Goal: Task Accomplishment & Management: Use online tool/utility

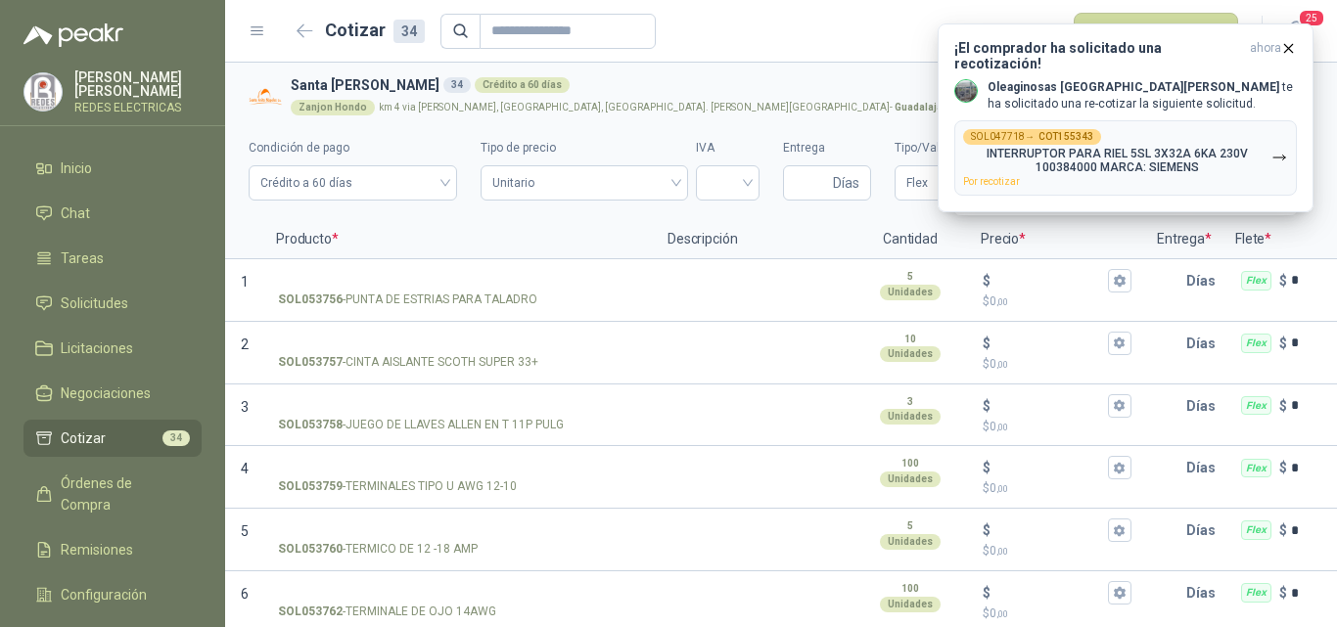
click at [820, 37] on form "Cotizar 34 Publicar cotizaciones" at bounding box center [764, 31] width 949 height 37
click at [1306, 17] on span "25" at bounding box center [1311, 18] width 27 height 19
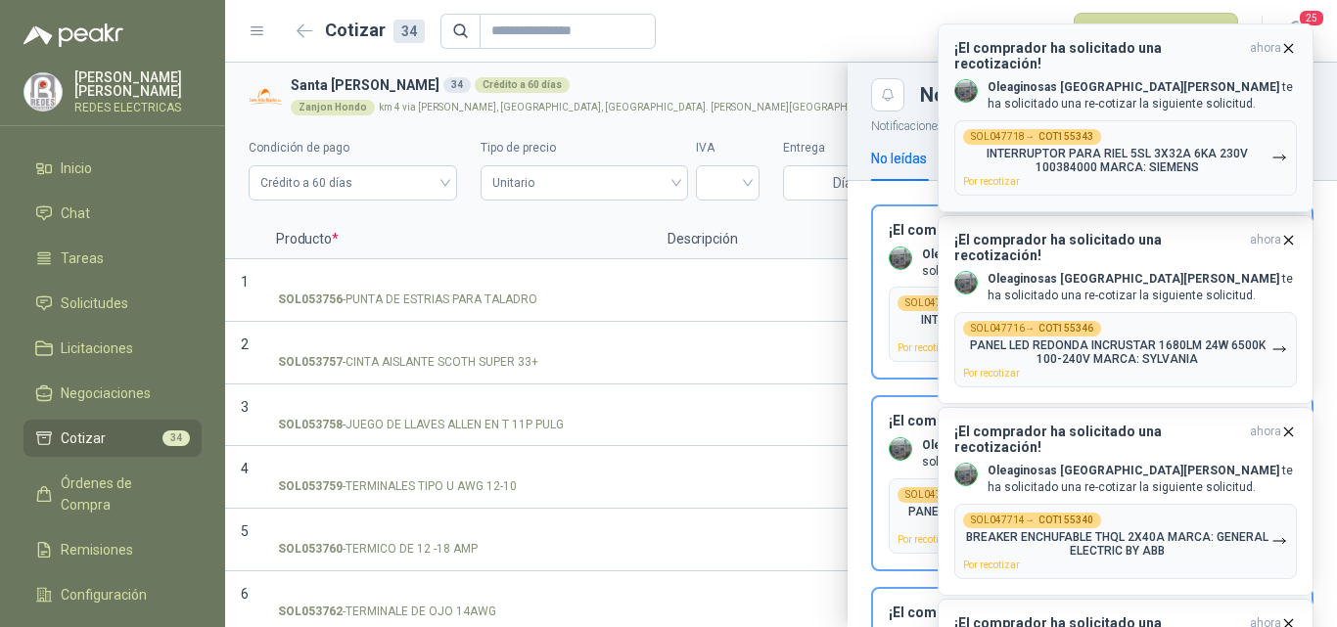
click at [1290, 52] on icon "button" at bounding box center [1288, 48] width 17 height 17
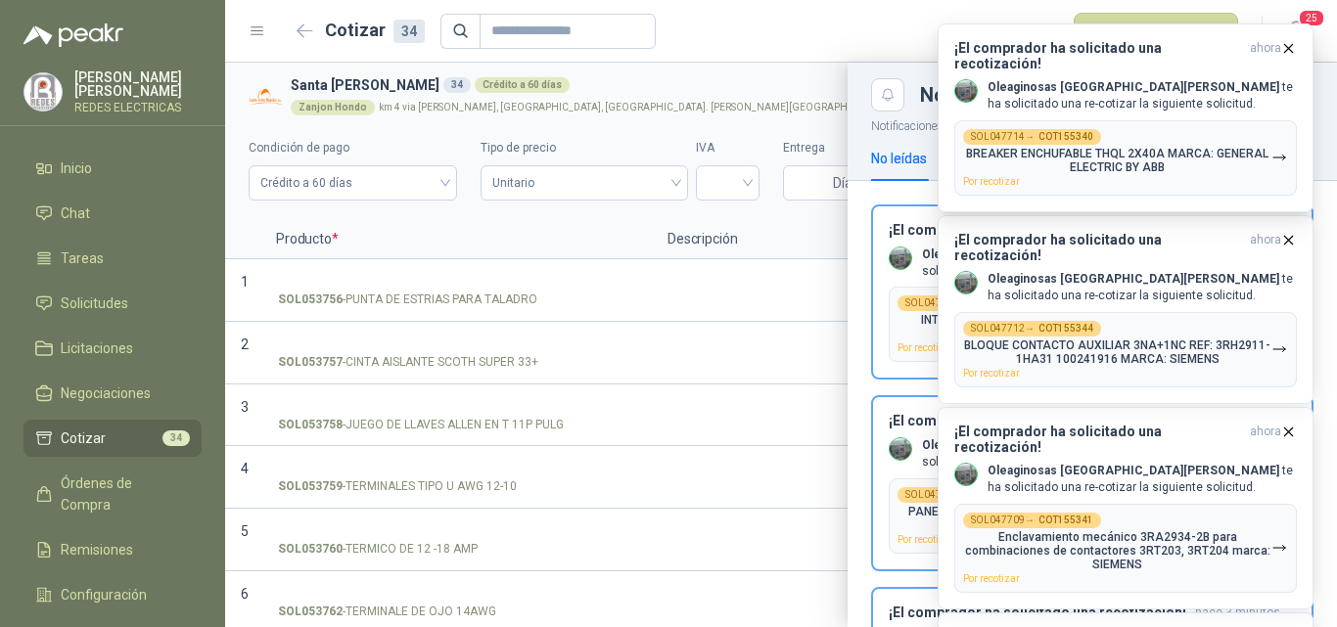
click at [1290, 52] on icon "button" at bounding box center [1288, 48] width 17 height 17
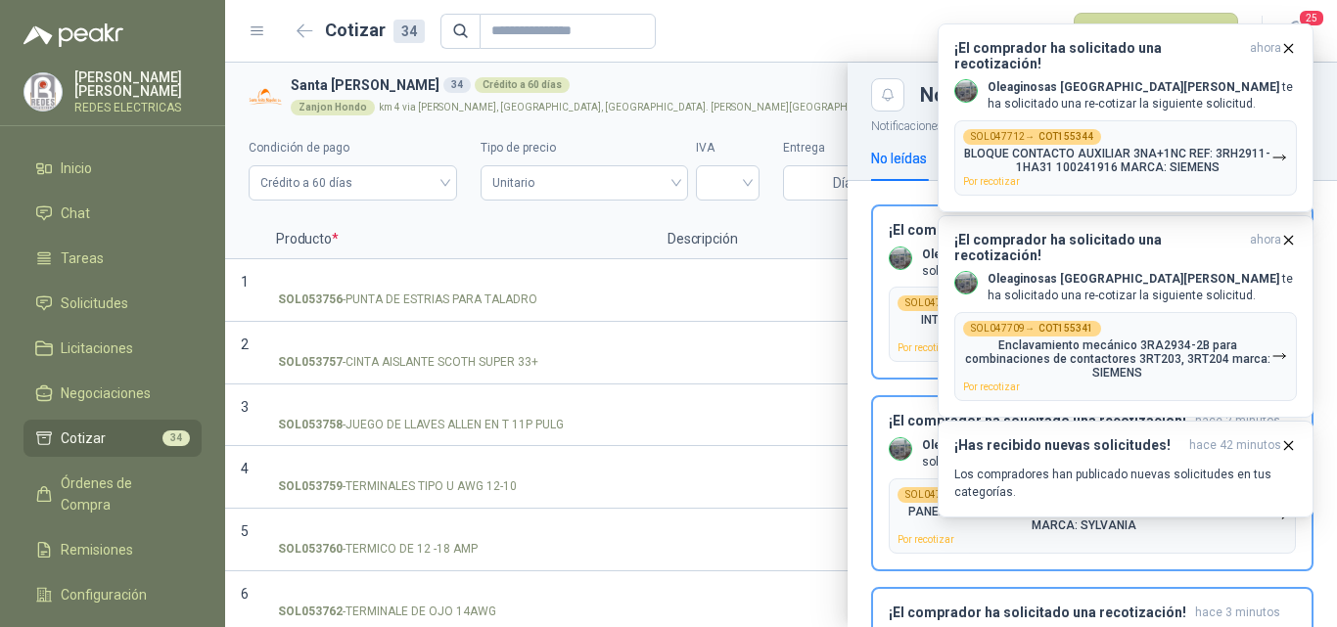
click at [1290, 52] on icon "button" at bounding box center [1288, 48] width 17 height 17
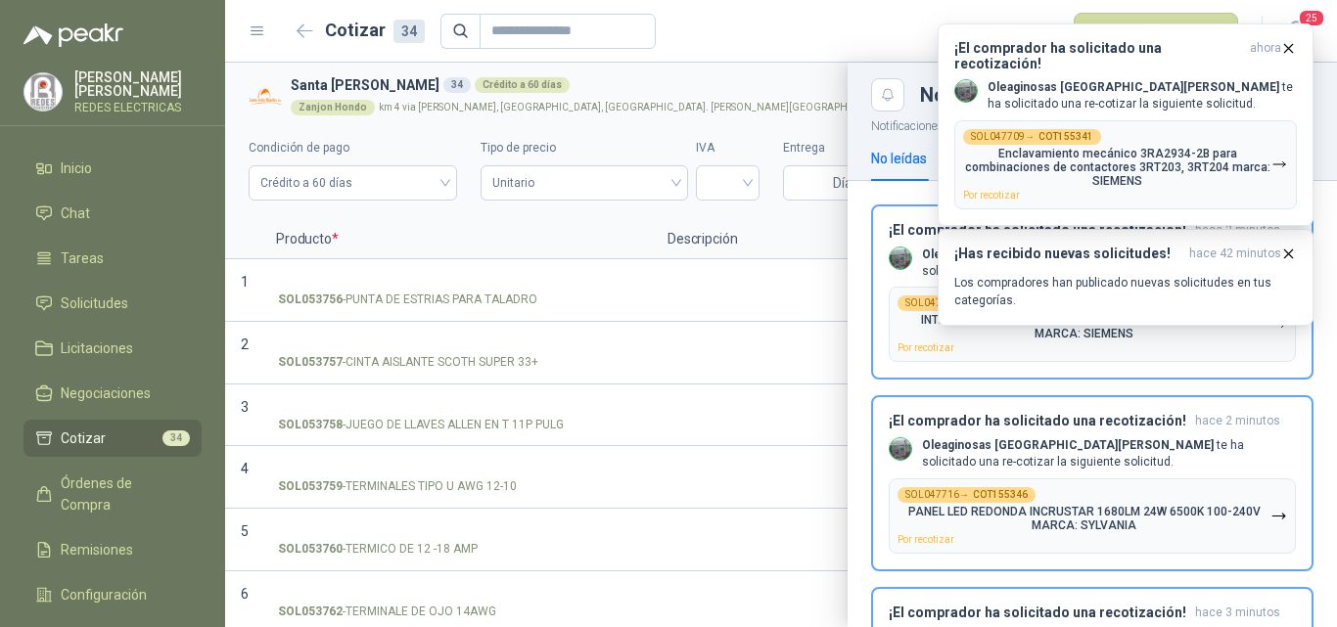
click at [1290, 52] on icon "button" at bounding box center [1288, 48] width 17 height 17
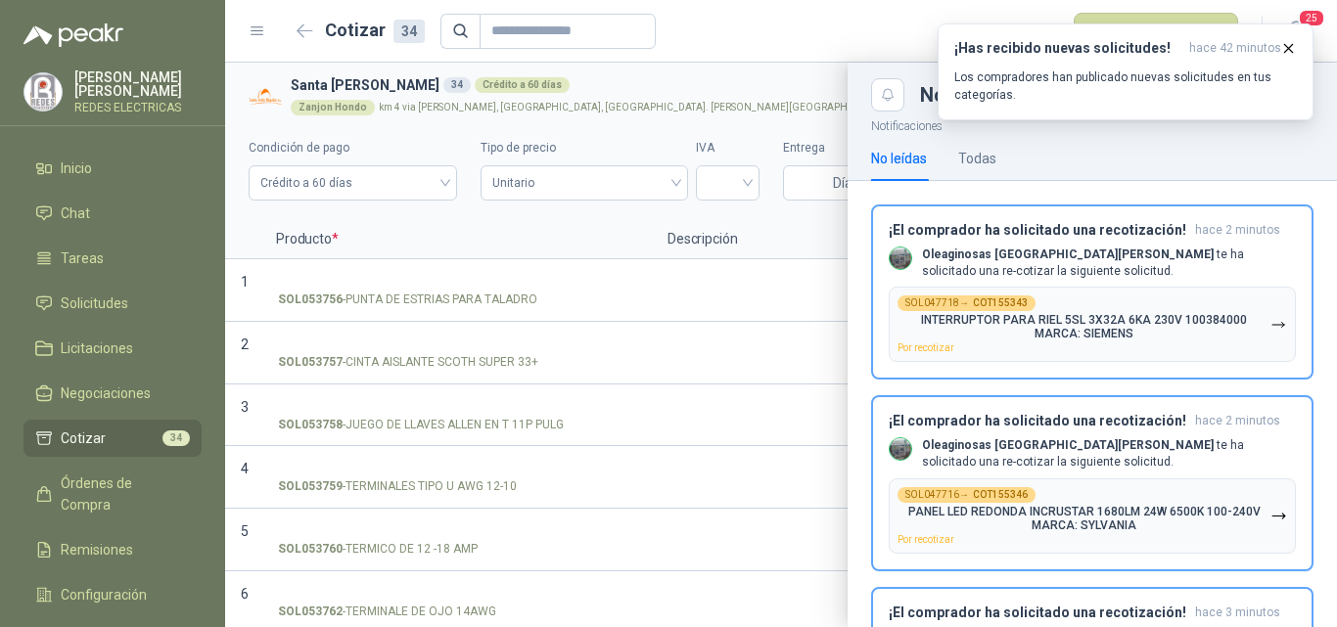
click at [1290, 52] on icon "button" at bounding box center [1288, 48] width 17 height 17
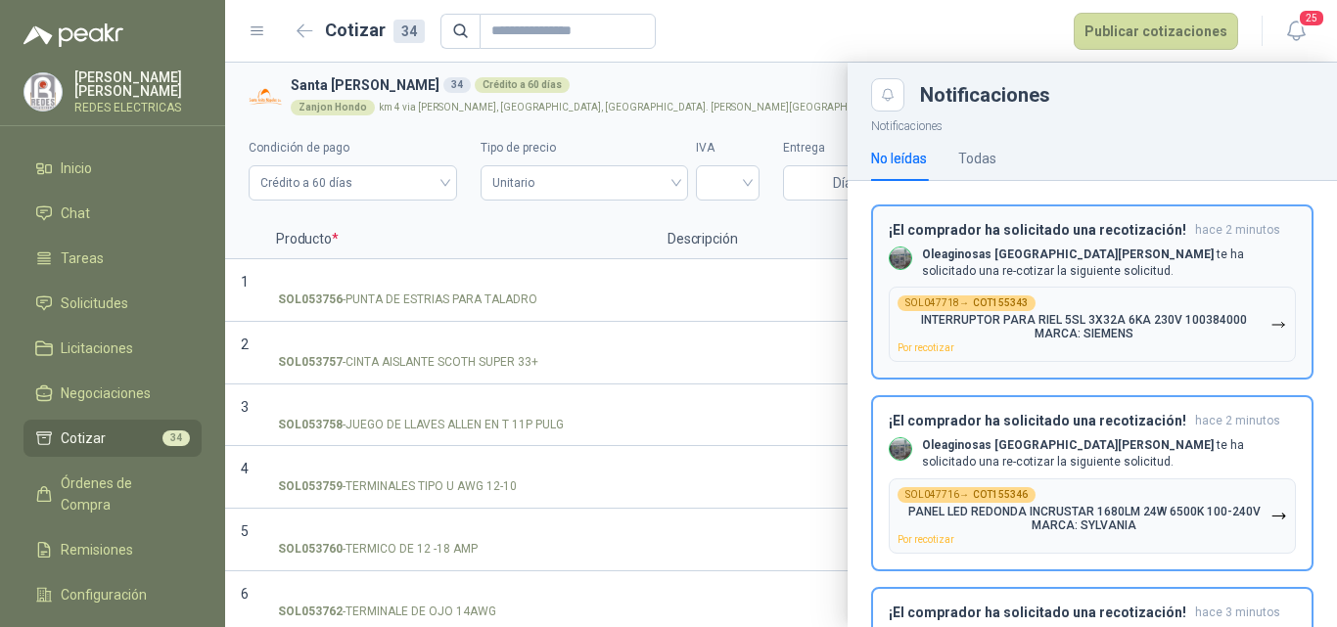
click at [1093, 284] on div "¡El comprador ha solicitado una recotización! hace 2 minutos Oleaginosas [GEOGR…" at bounding box center [1092, 292] width 407 height 141
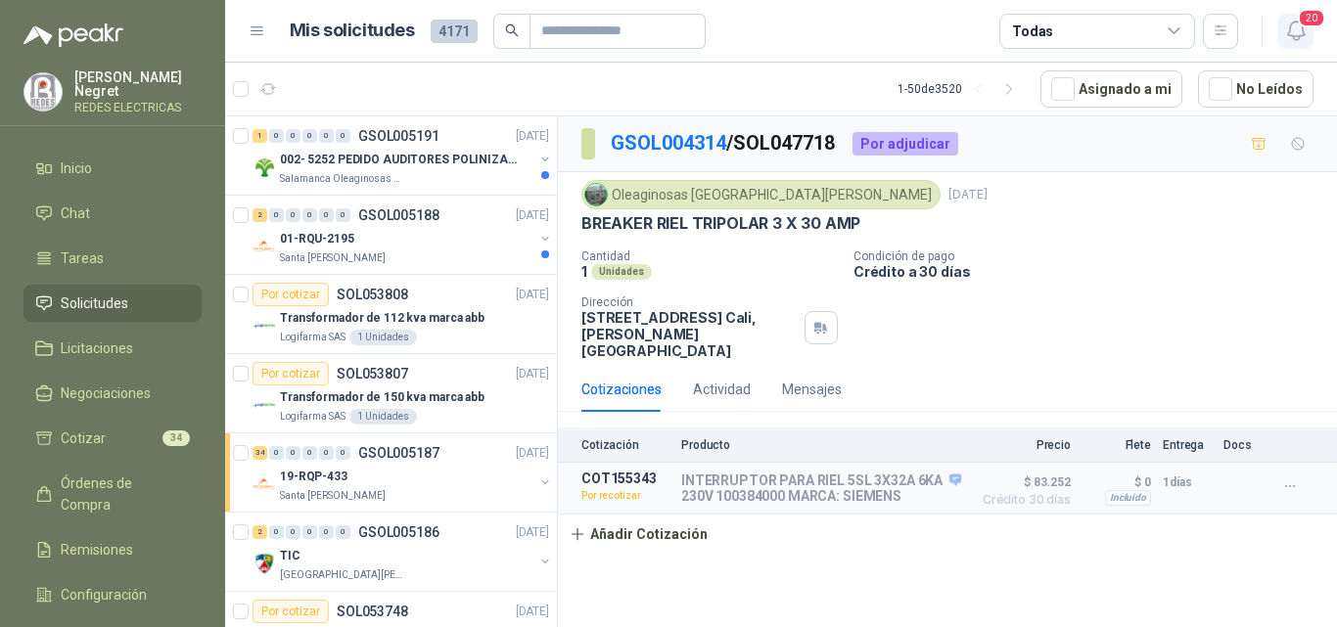
click at [1294, 30] on icon "button" at bounding box center [1296, 31] width 24 height 24
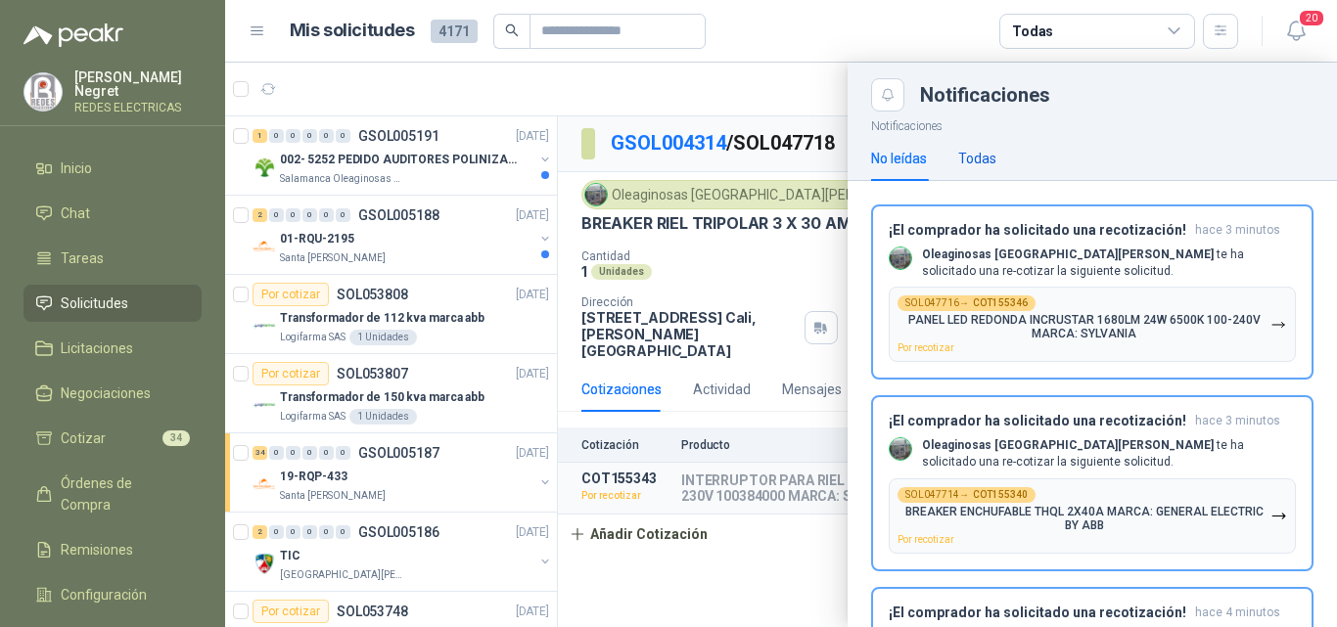
click at [975, 159] on div "Todas" at bounding box center [977, 159] width 38 height 22
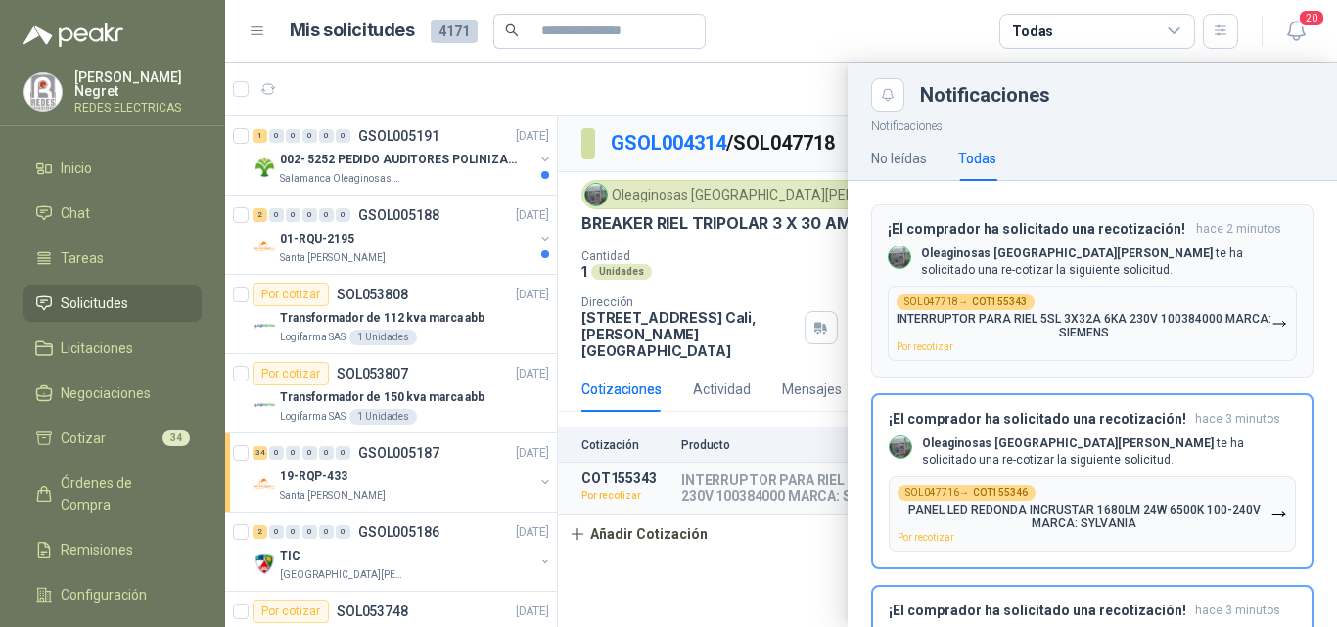
click at [1253, 323] on p "INTERRUPTOR PARA RIEL 5SL 3X32A 6KA 230V 100384000 MARCA: SIEMENS" at bounding box center [1084, 325] width 375 height 27
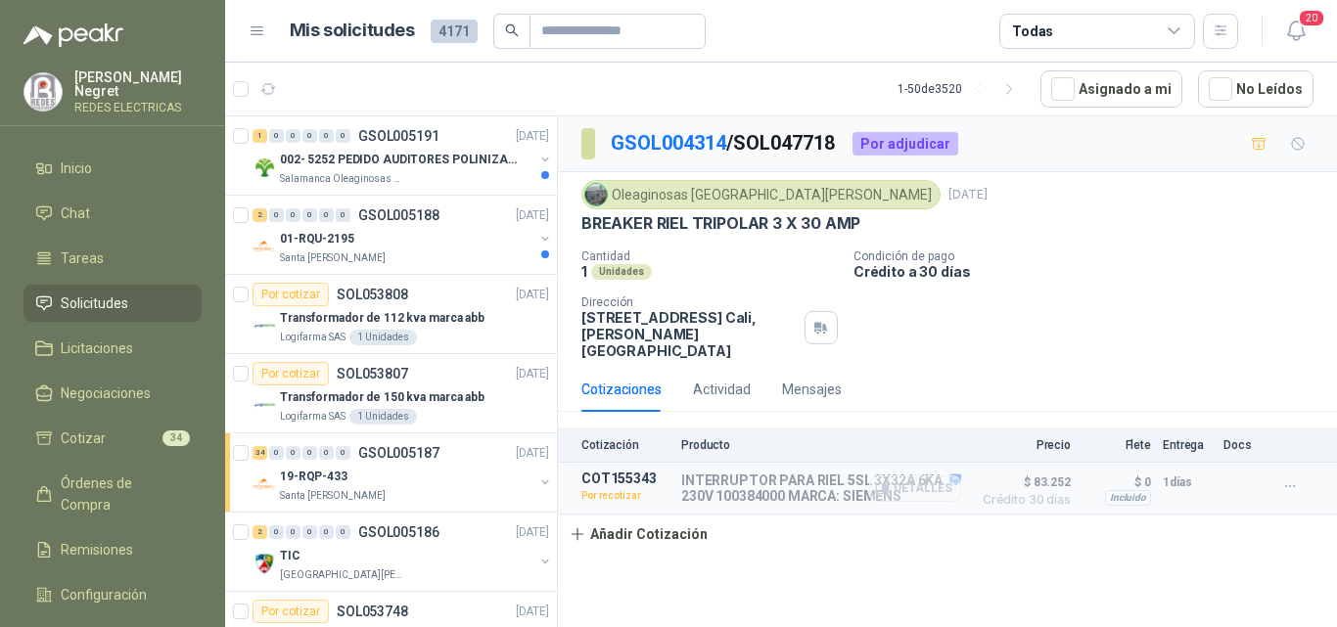
click at [928, 476] on button "Detalles" at bounding box center [915, 489] width 92 height 26
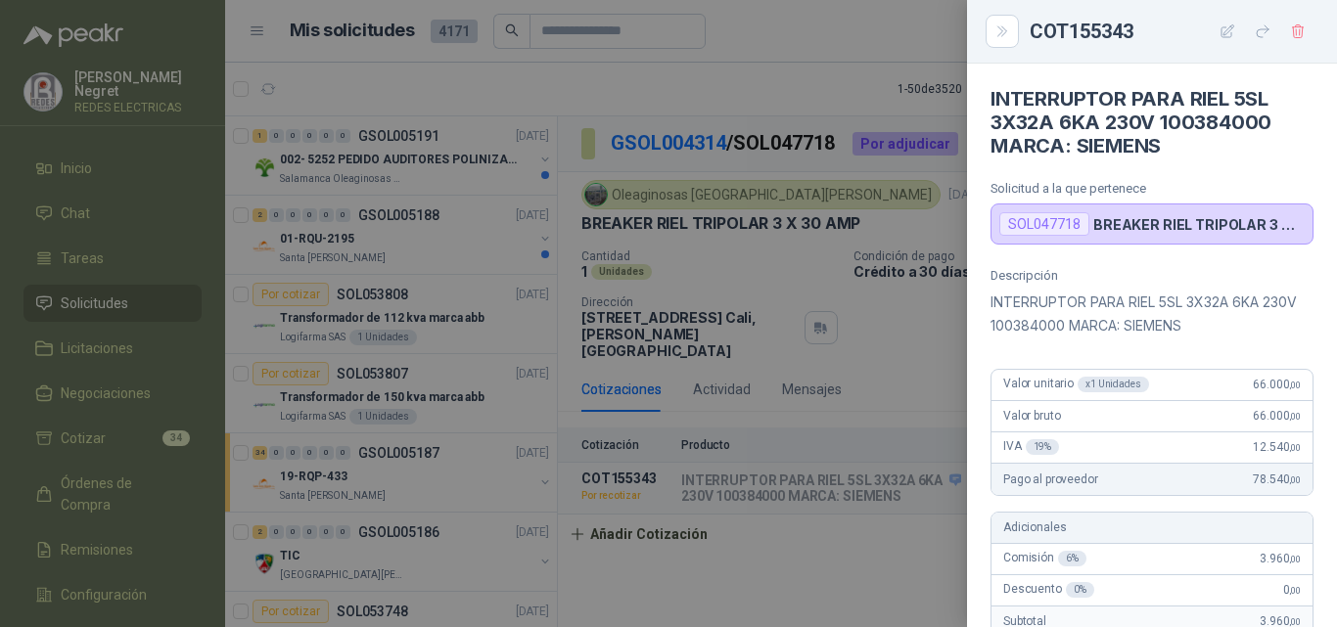
scroll to position [704, 0]
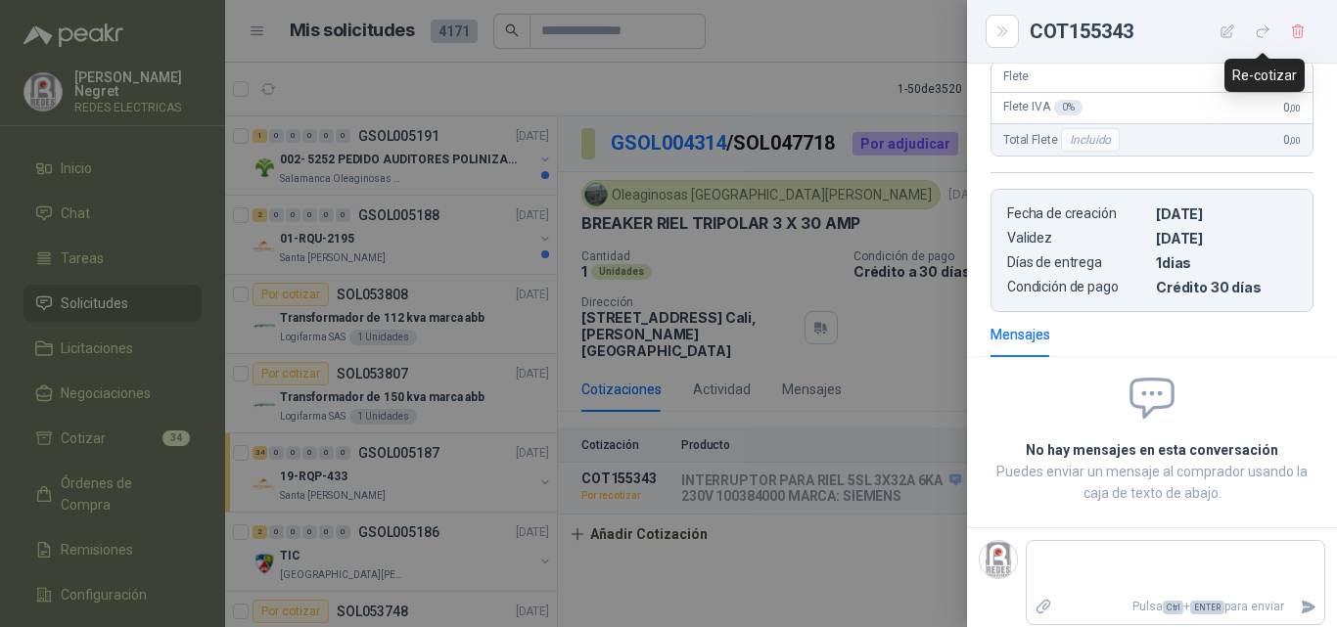
click at [1257, 36] on icon "button" at bounding box center [1263, 31] width 17 height 17
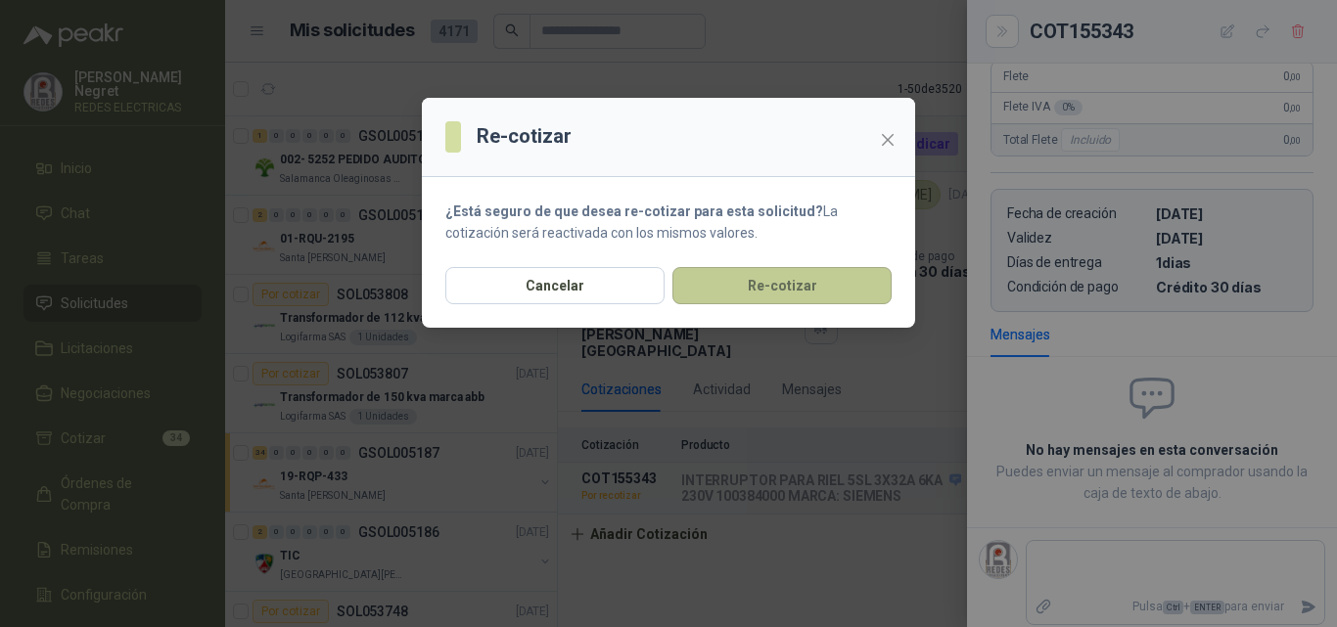
click at [783, 286] on button "Re-cotizar" at bounding box center [781, 285] width 219 height 37
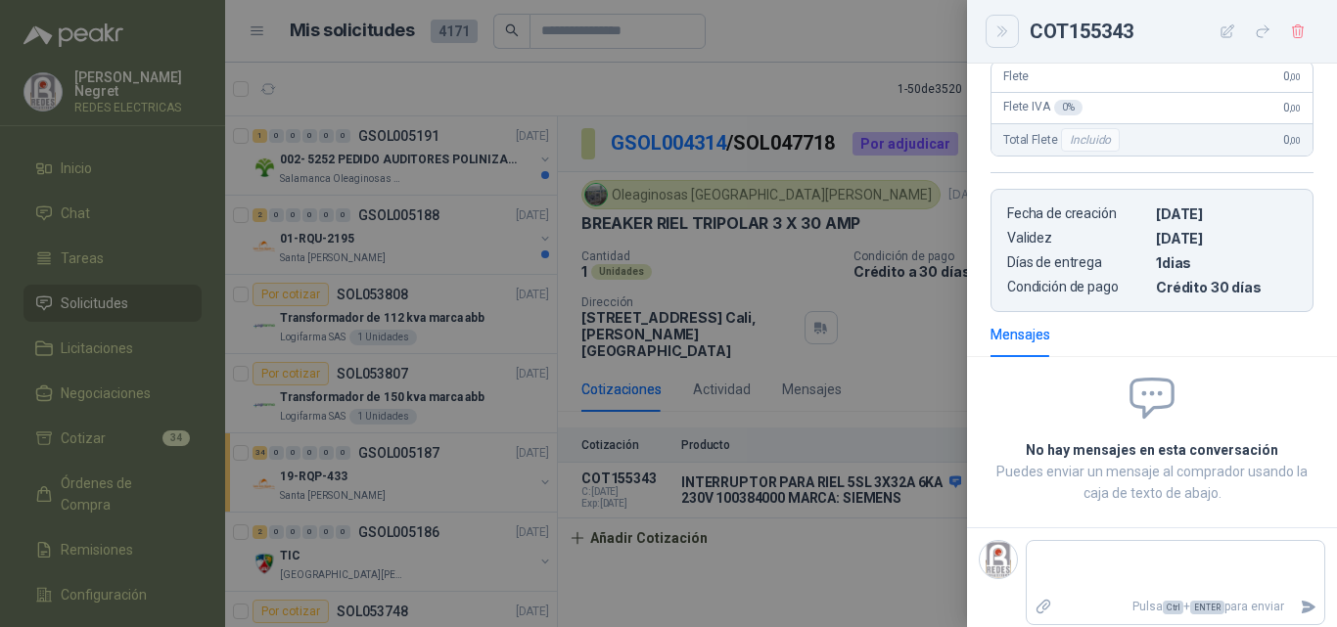
click at [994, 35] on icon "Close" at bounding box center [1002, 31] width 17 height 17
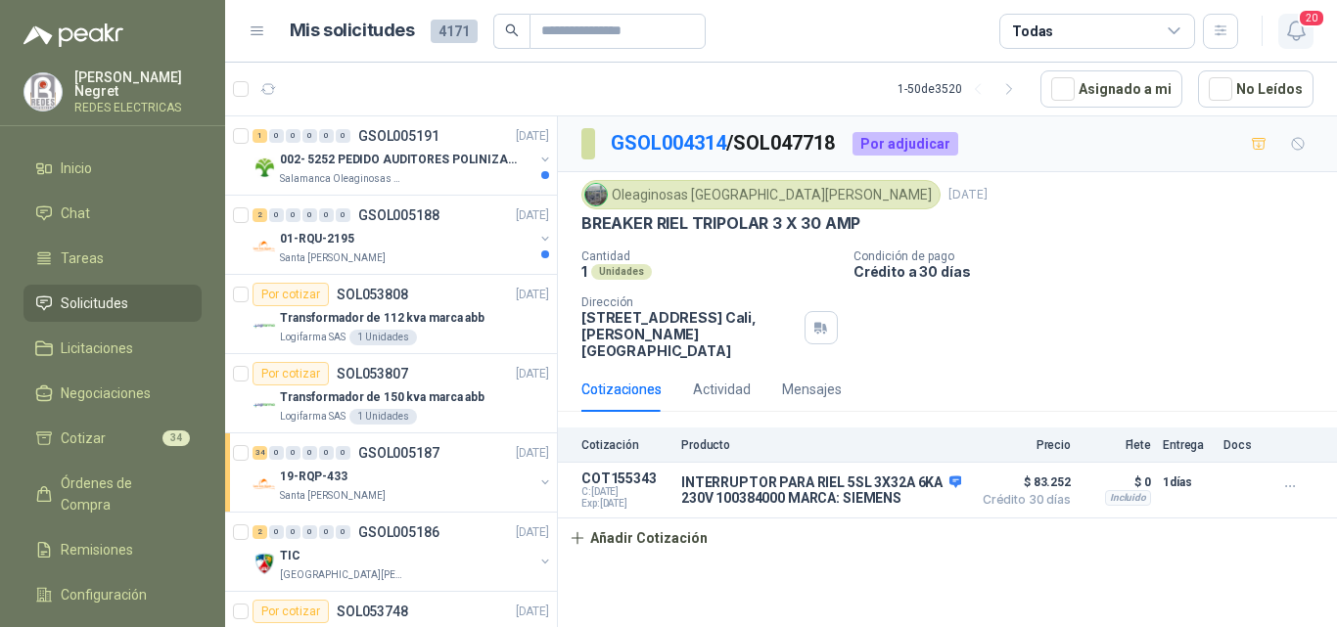
click at [1307, 25] on span "20" at bounding box center [1311, 18] width 27 height 19
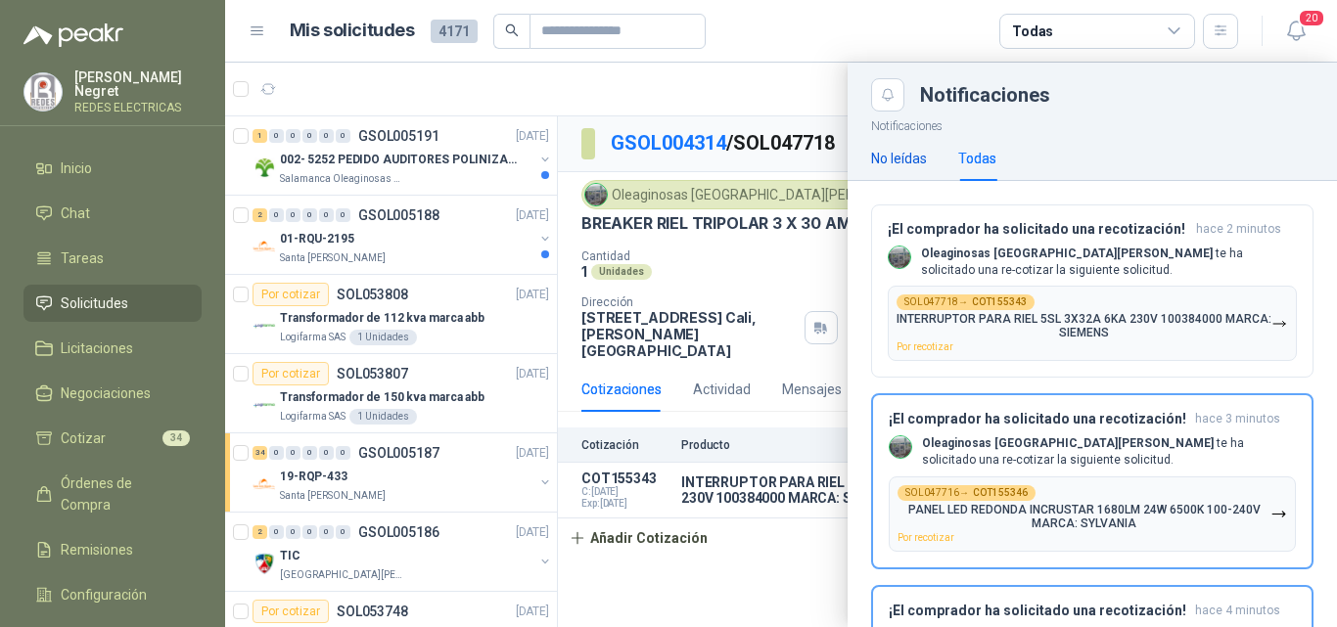
click at [917, 158] on div "No leídas" at bounding box center [899, 159] width 56 height 22
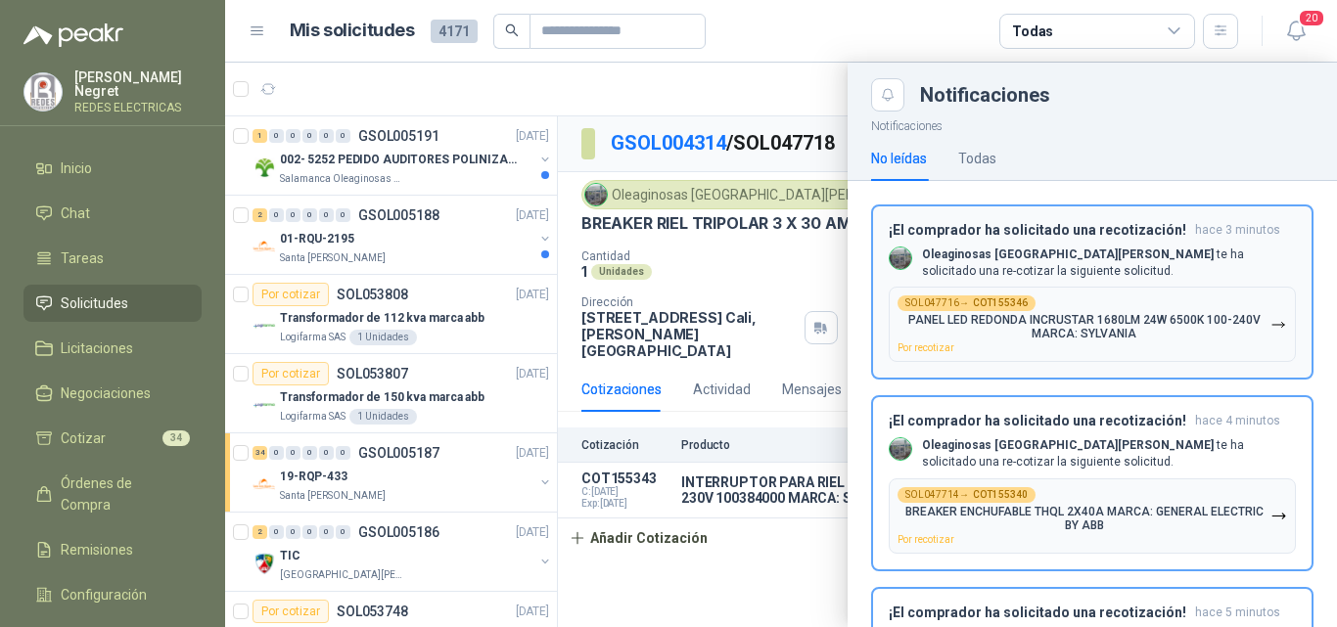
click at [1132, 316] on p "PANEL LED REDONDA INCRUSTAR 1680LM 24W 6500K 100-240V MARCA: SYLVANIA" at bounding box center [1084, 326] width 373 height 27
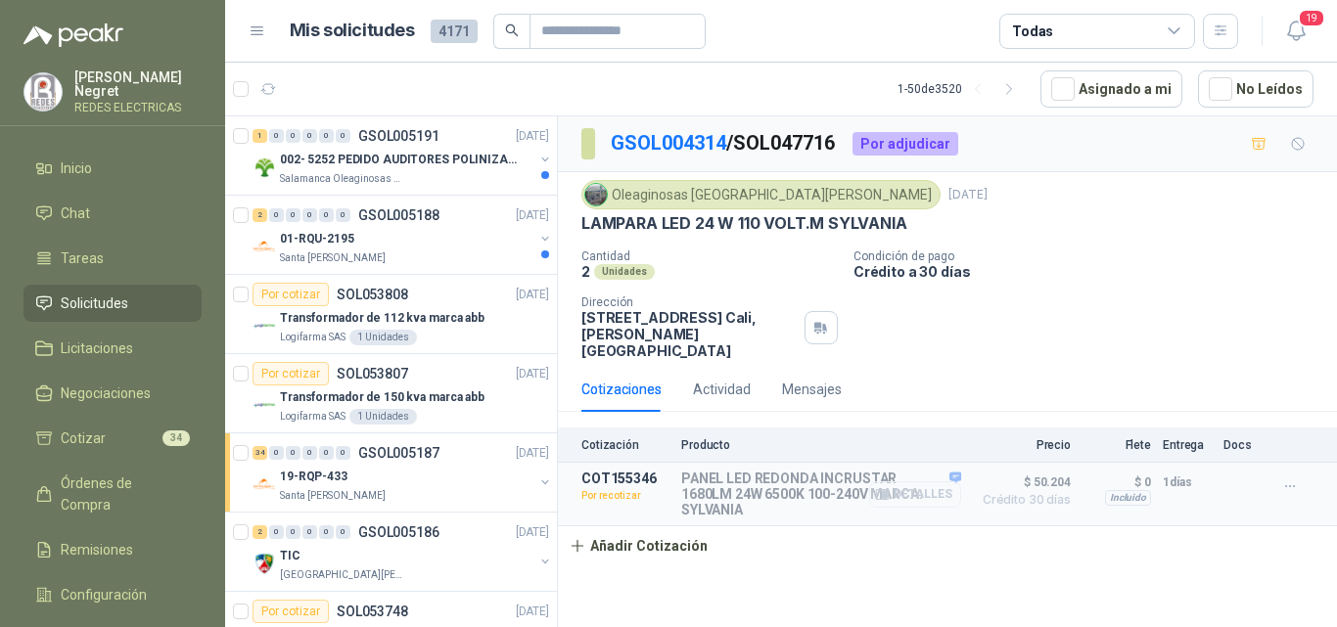
click at [944, 482] on button "Detalles" at bounding box center [915, 495] width 92 height 26
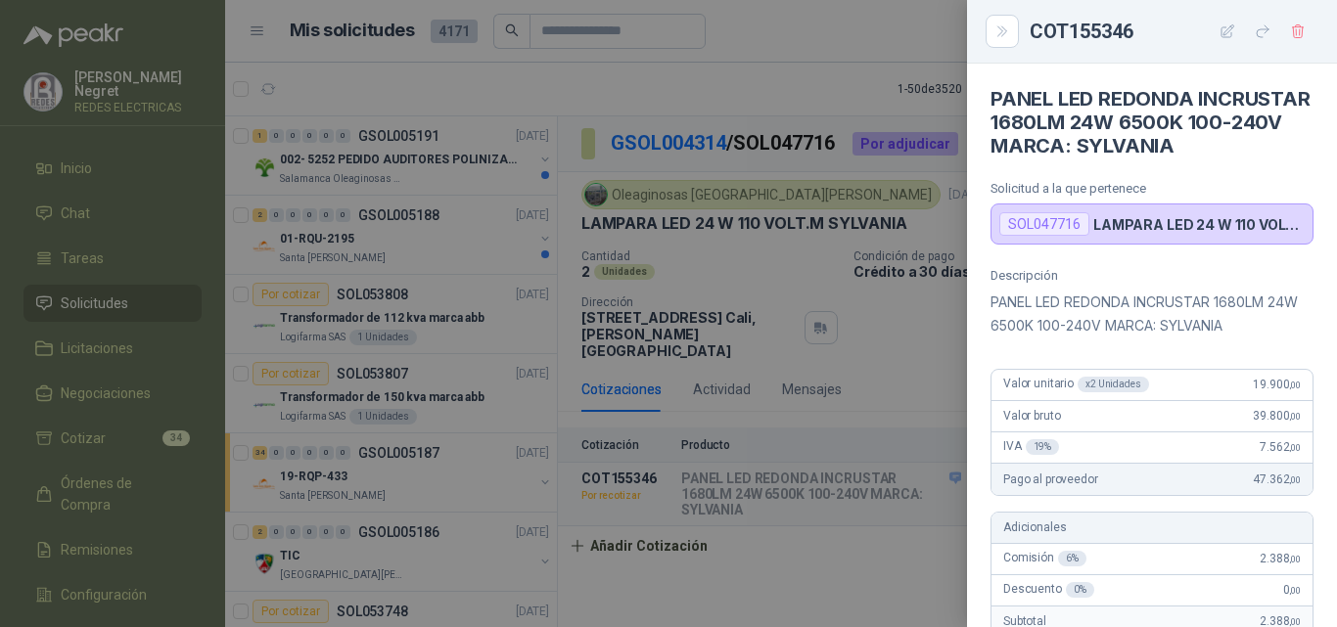
scroll to position [727, 0]
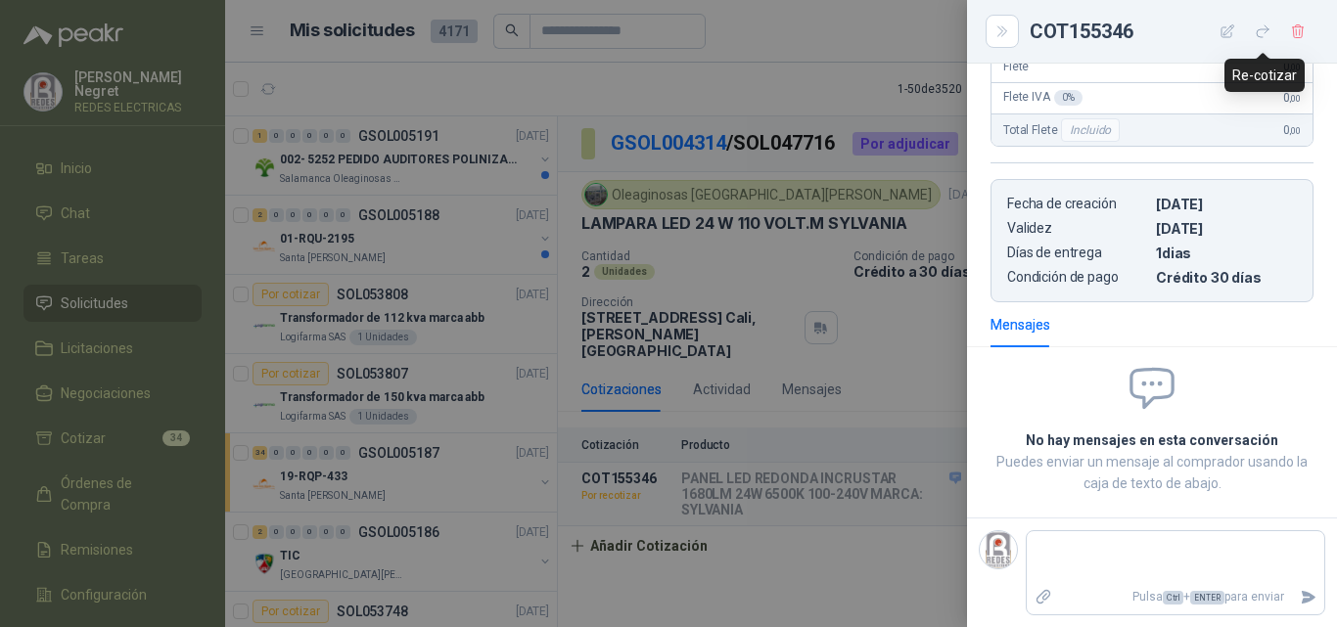
click at [1267, 38] on icon "button" at bounding box center [1263, 31] width 17 height 17
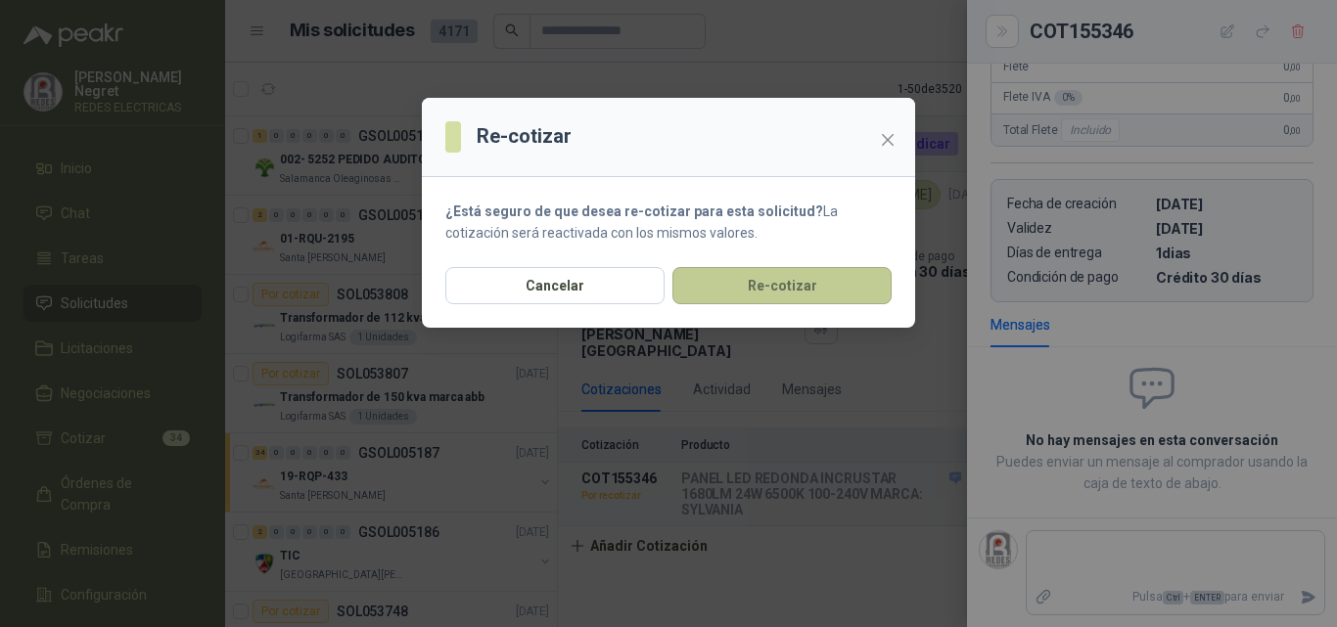
click at [776, 294] on button "Re-cotizar" at bounding box center [781, 285] width 219 height 37
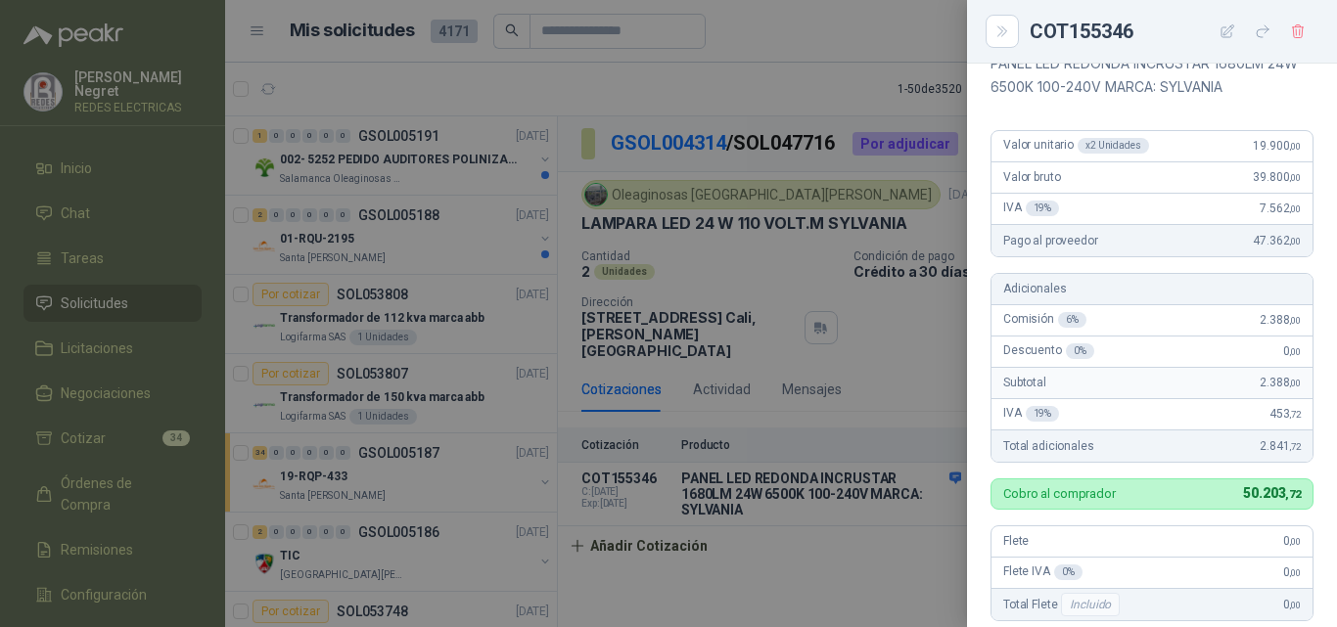
scroll to position [140, 0]
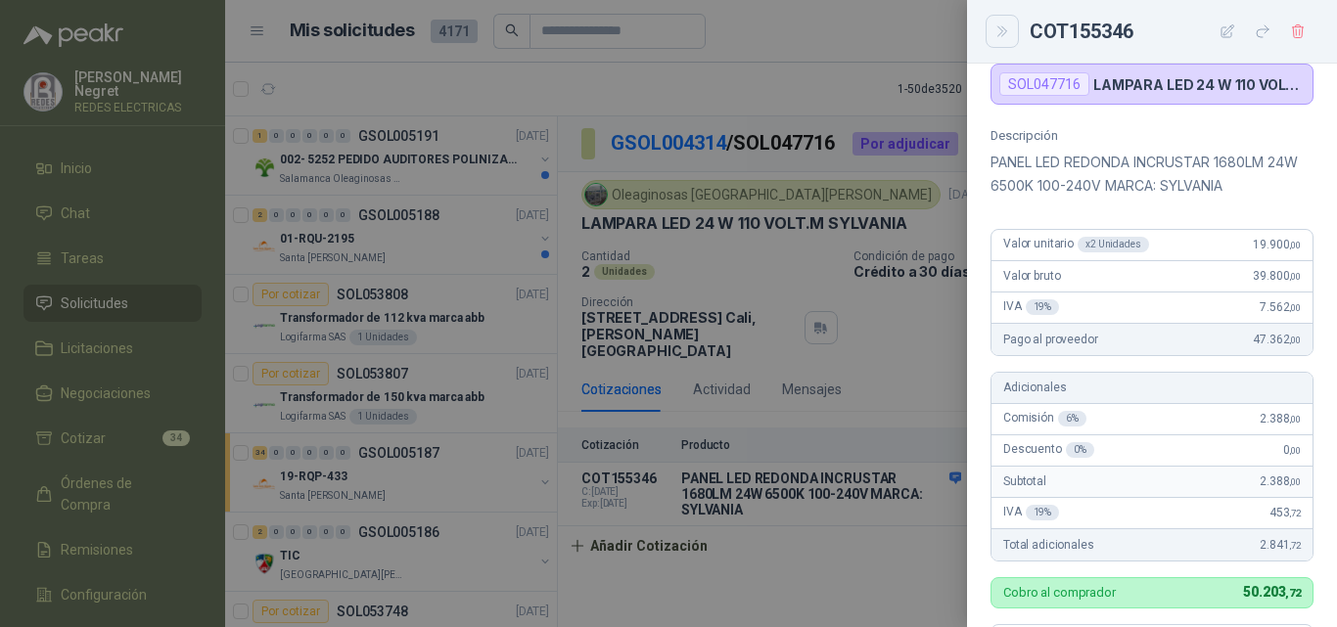
click at [1010, 35] on icon "Close" at bounding box center [1002, 31] width 17 height 17
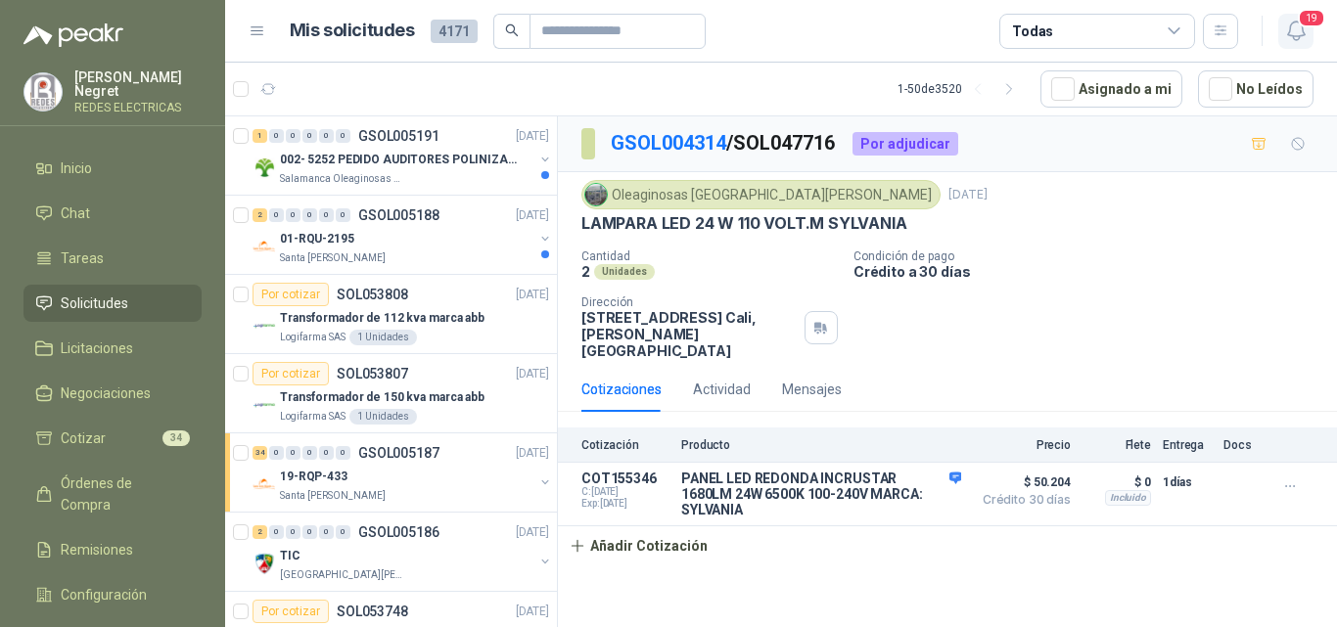
click at [1294, 33] on icon "button" at bounding box center [1296, 31] width 24 height 24
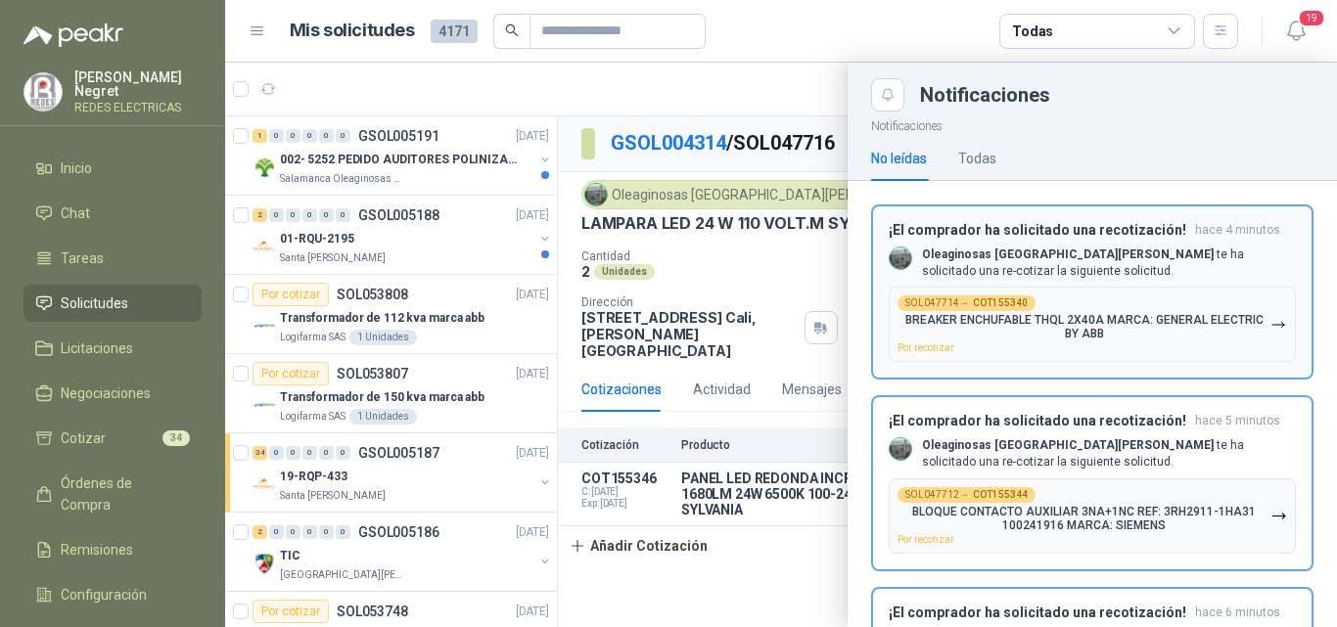
click at [1081, 312] on div "SOL047714 → COT155340 BREAKER ENCHUFABLE THQL 2X40A MARCA: GENERAL ELECTRIC BY …" at bounding box center [1084, 325] width 373 height 58
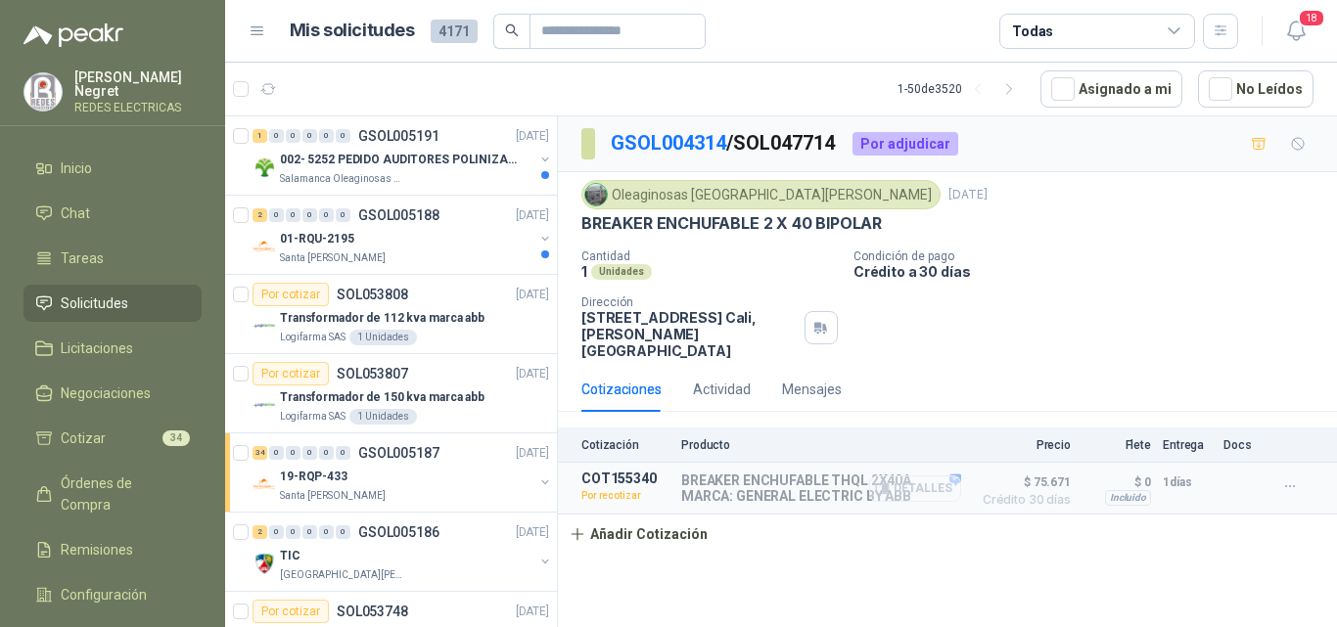
click at [944, 477] on button "Detalles" at bounding box center [915, 489] width 92 height 26
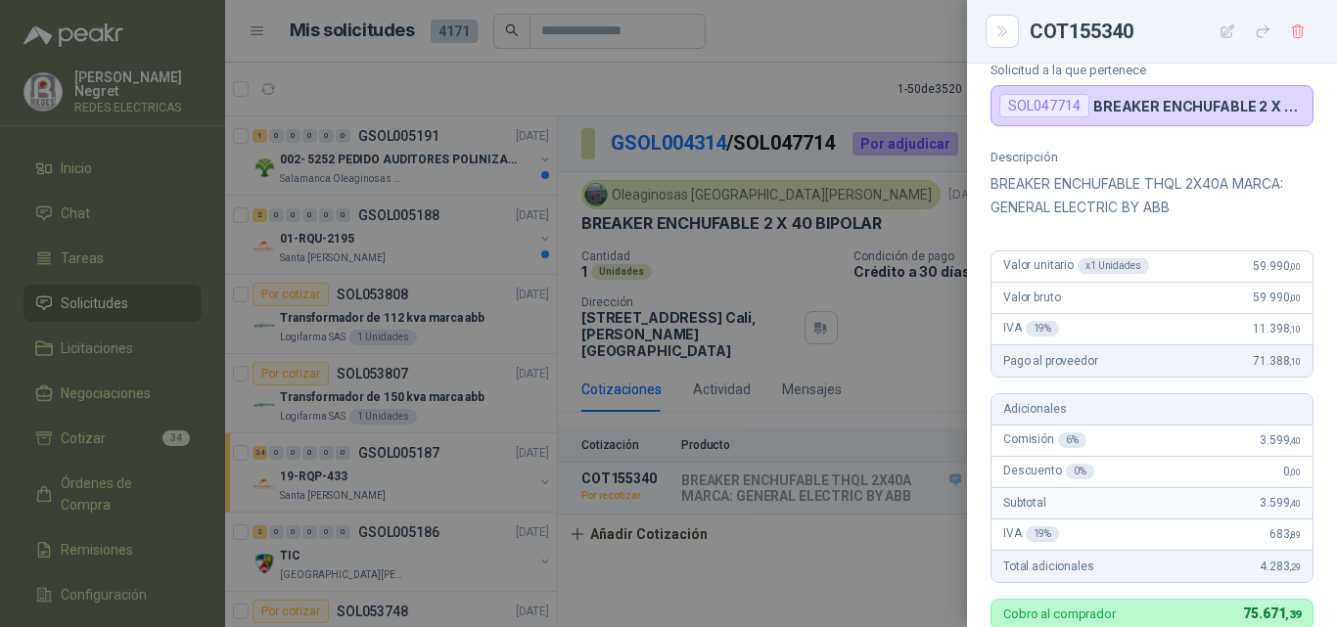
scroll to position [116, 0]
click at [1261, 32] on icon "button" at bounding box center [1263, 31] width 17 height 17
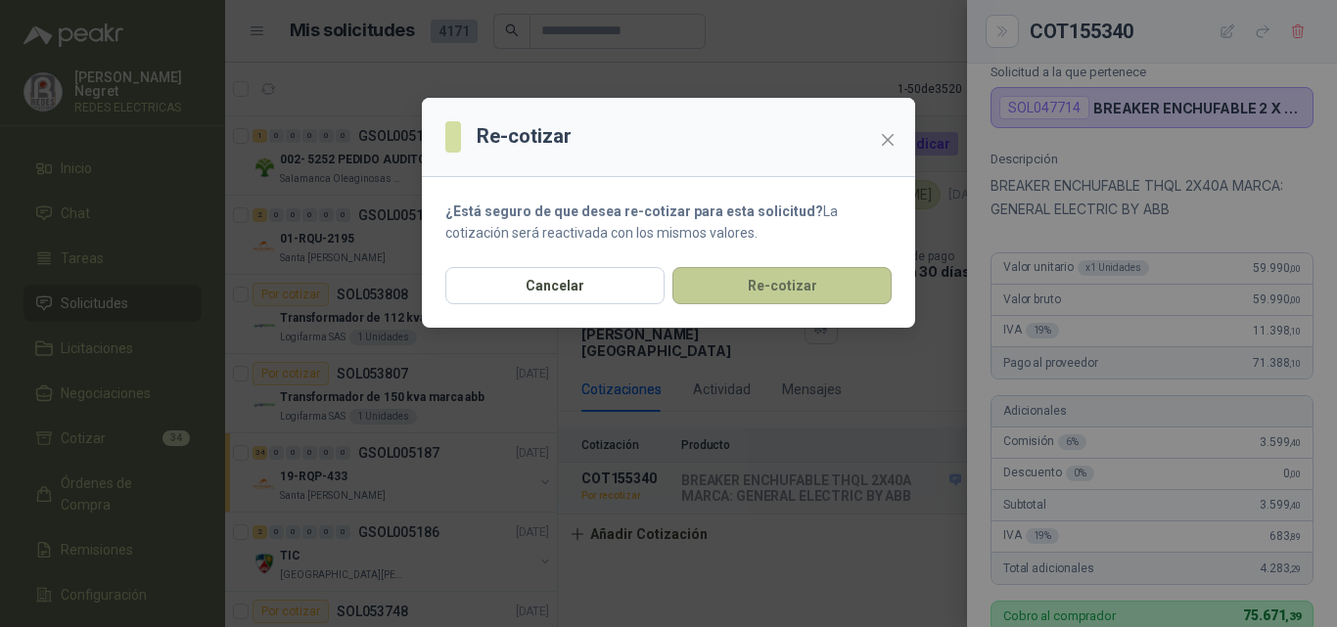
click at [803, 271] on button "Re-cotizar" at bounding box center [781, 285] width 219 height 37
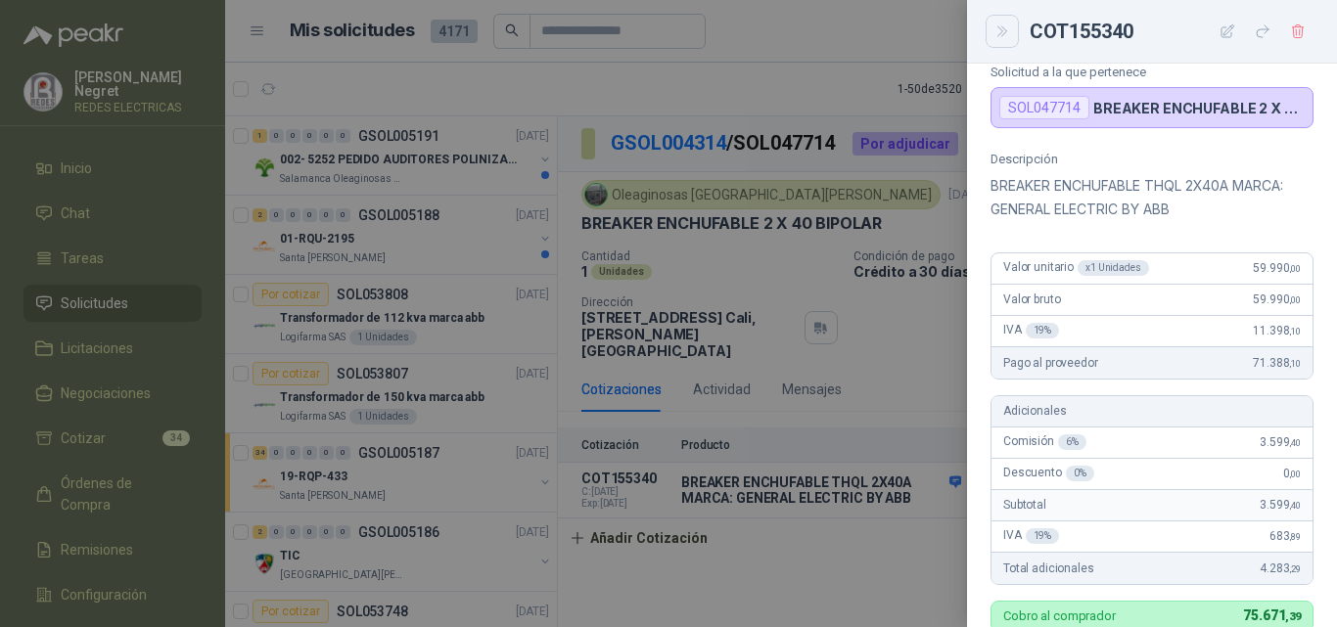
click at [999, 38] on icon "Close" at bounding box center [1002, 31] width 17 height 17
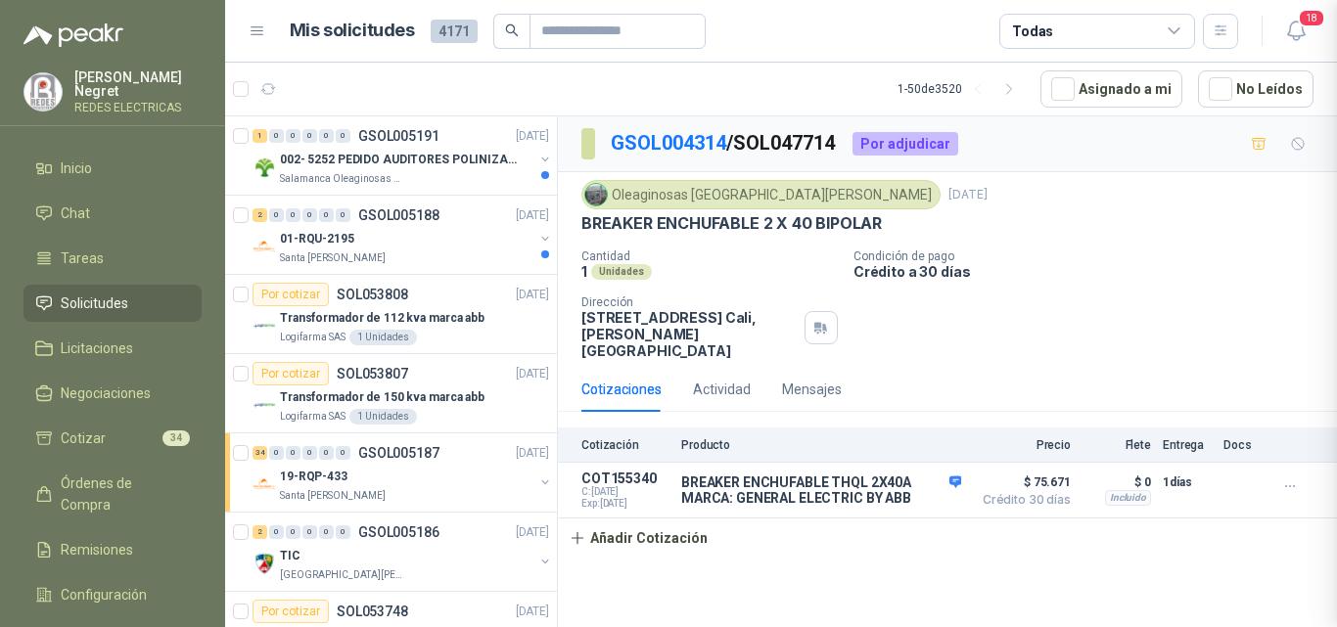
scroll to position [713, 0]
click at [1297, 26] on icon "button" at bounding box center [1296, 31] width 24 height 24
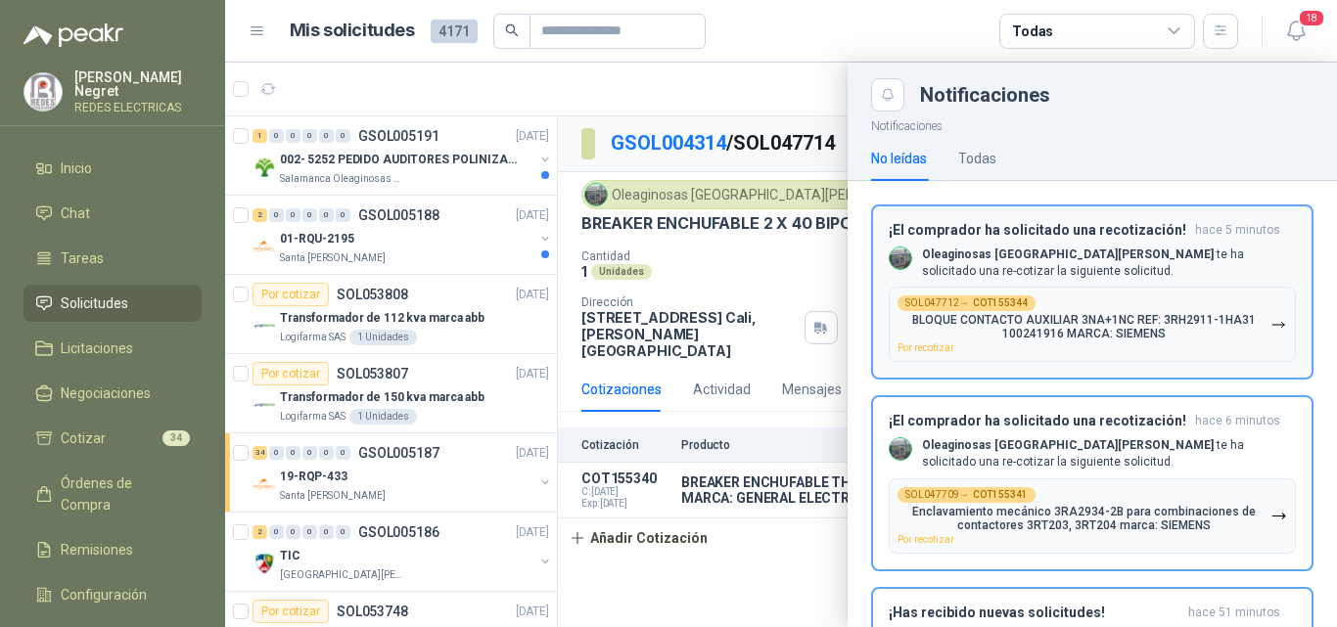
click at [1118, 295] on button "SOL047712 → COT155344 BLOQUE CONTACTO AUXILIAR 3NA+1NC REF: 3RH2911-1HA31 10024…" at bounding box center [1092, 324] width 407 height 75
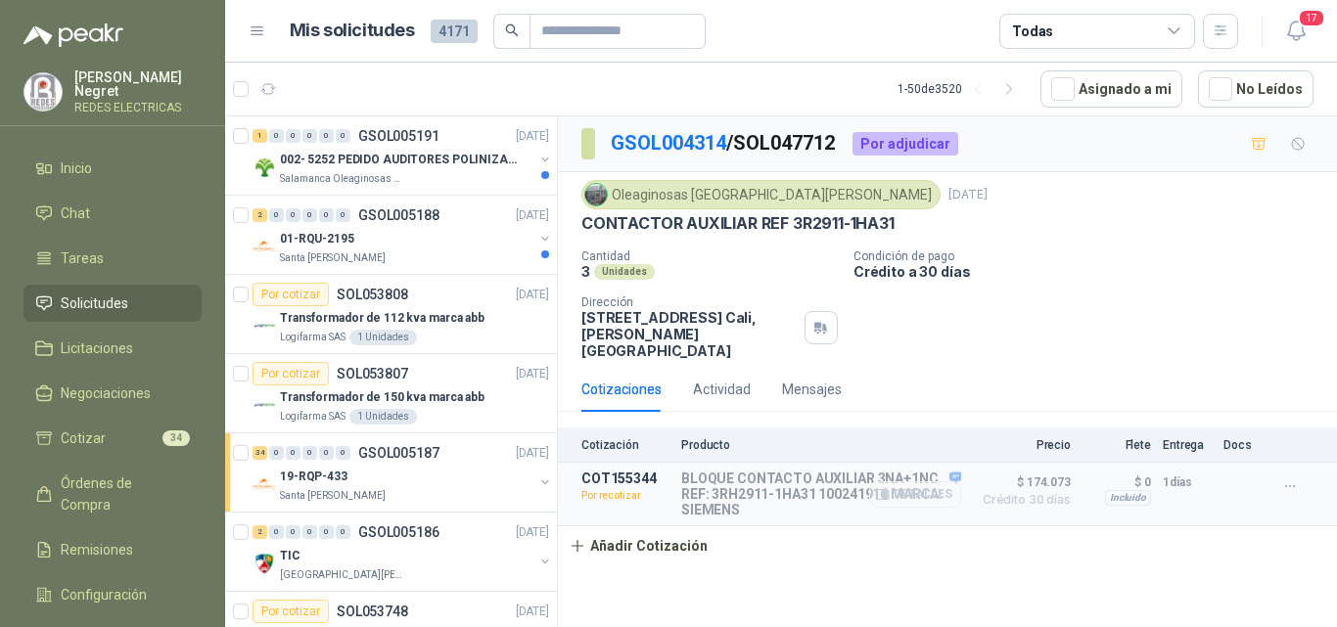
click at [927, 483] on button "Detalles" at bounding box center [915, 495] width 92 height 26
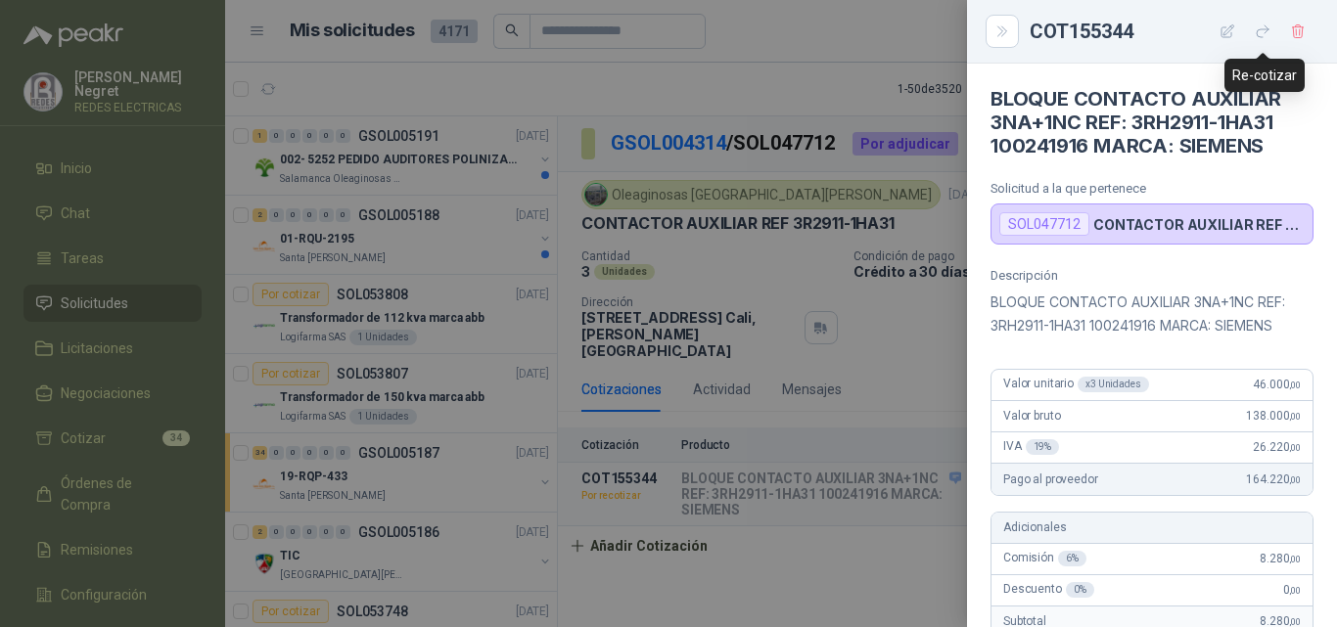
click at [1264, 29] on icon "button" at bounding box center [1263, 31] width 12 height 12
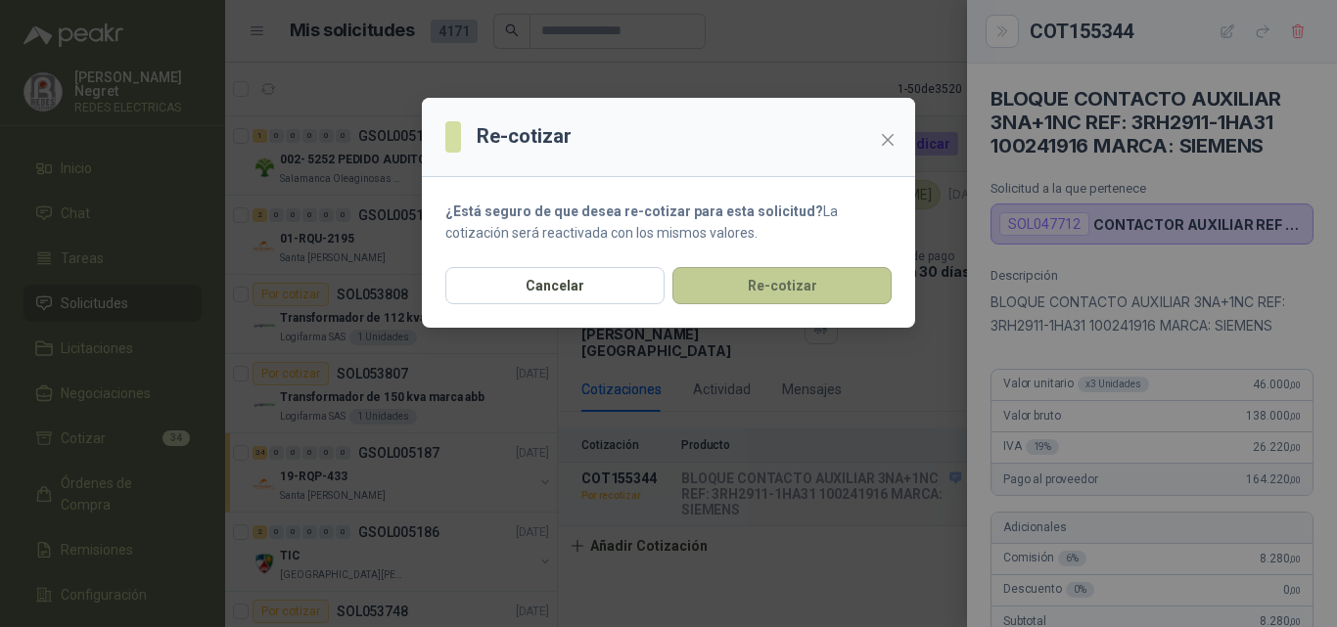
click at [785, 293] on button "Re-cotizar" at bounding box center [781, 285] width 219 height 37
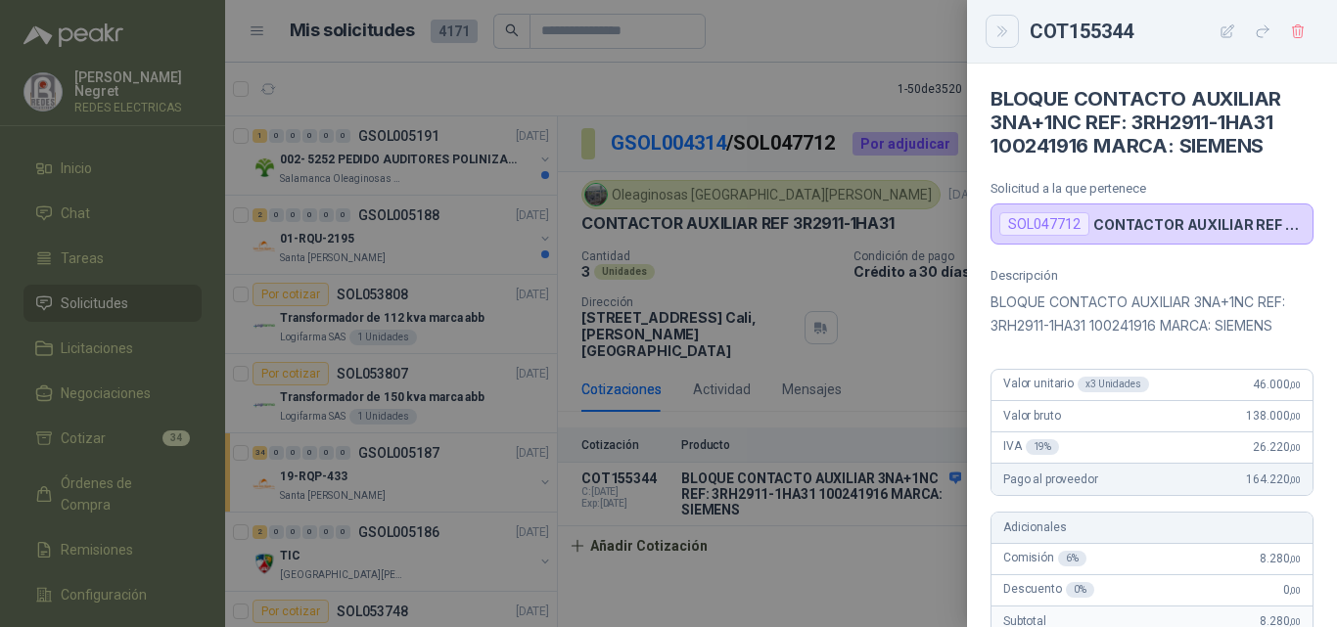
click at [998, 34] on icon "Close" at bounding box center [1002, 31] width 17 height 17
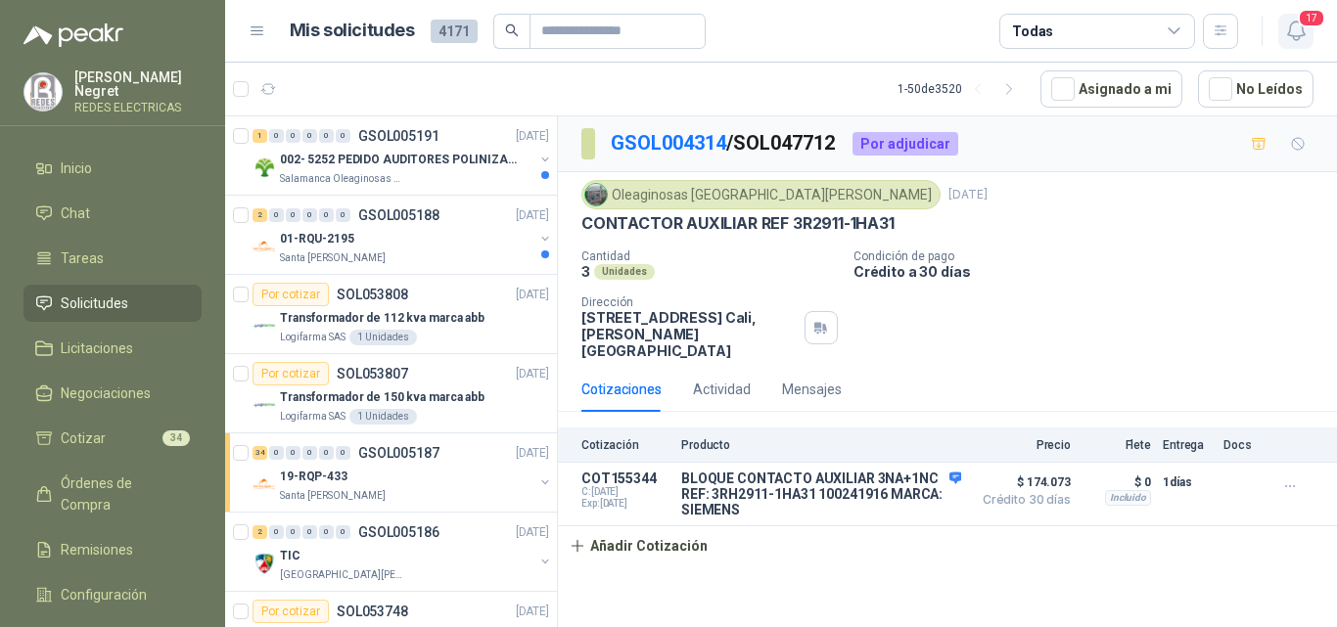
click at [1308, 24] on span "17" at bounding box center [1311, 18] width 27 height 19
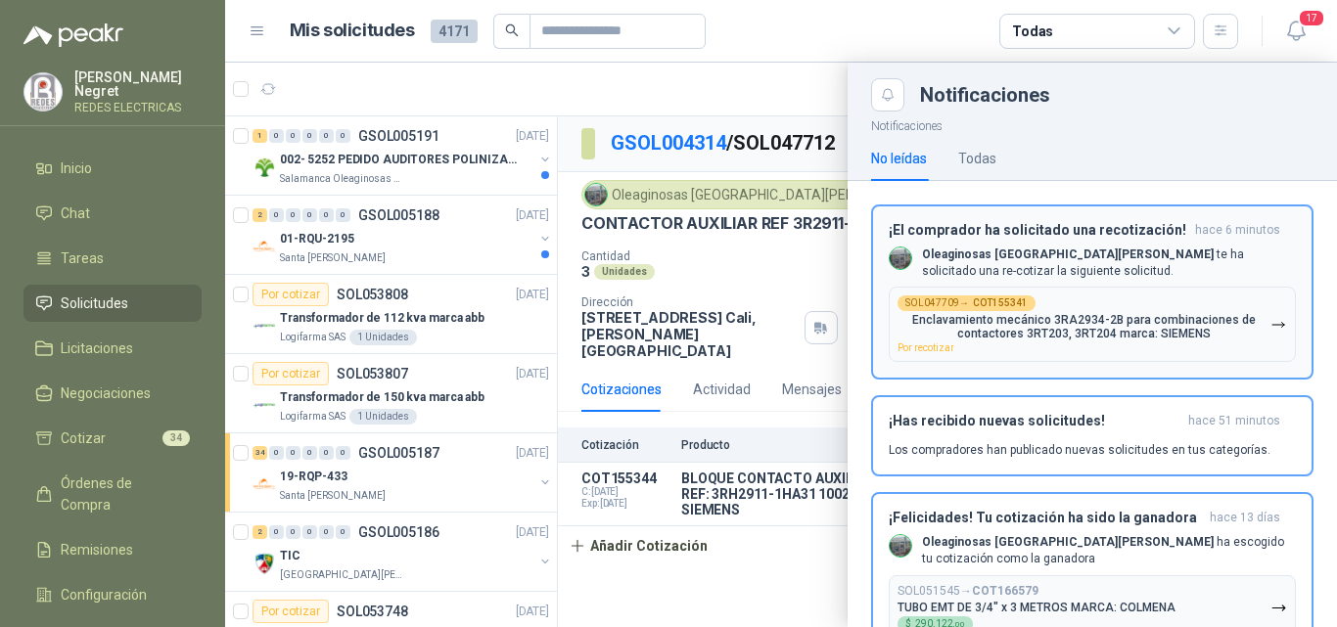
click at [1118, 316] on p "Enclavamiento mecánico 3RA2934-2B para combinaciones de contactores 3RT203, 3RT…" at bounding box center [1084, 326] width 373 height 27
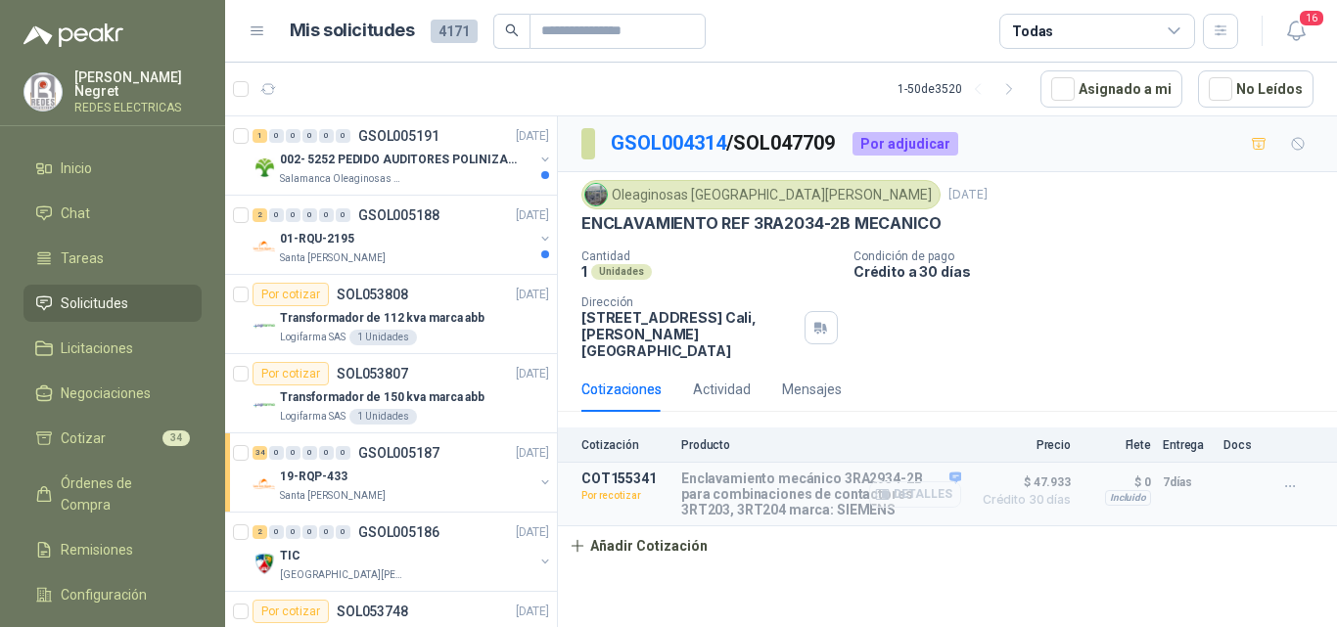
click at [921, 482] on button "Detalles" at bounding box center [915, 495] width 92 height 26
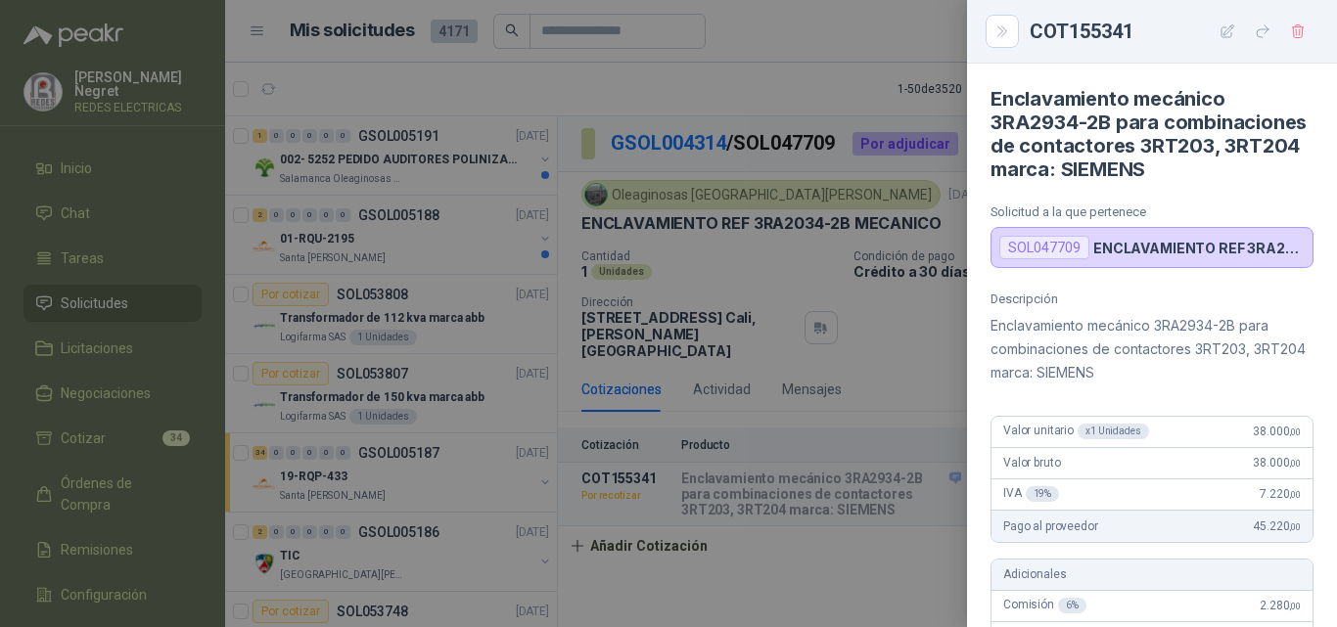
scroll to position [774, 0]
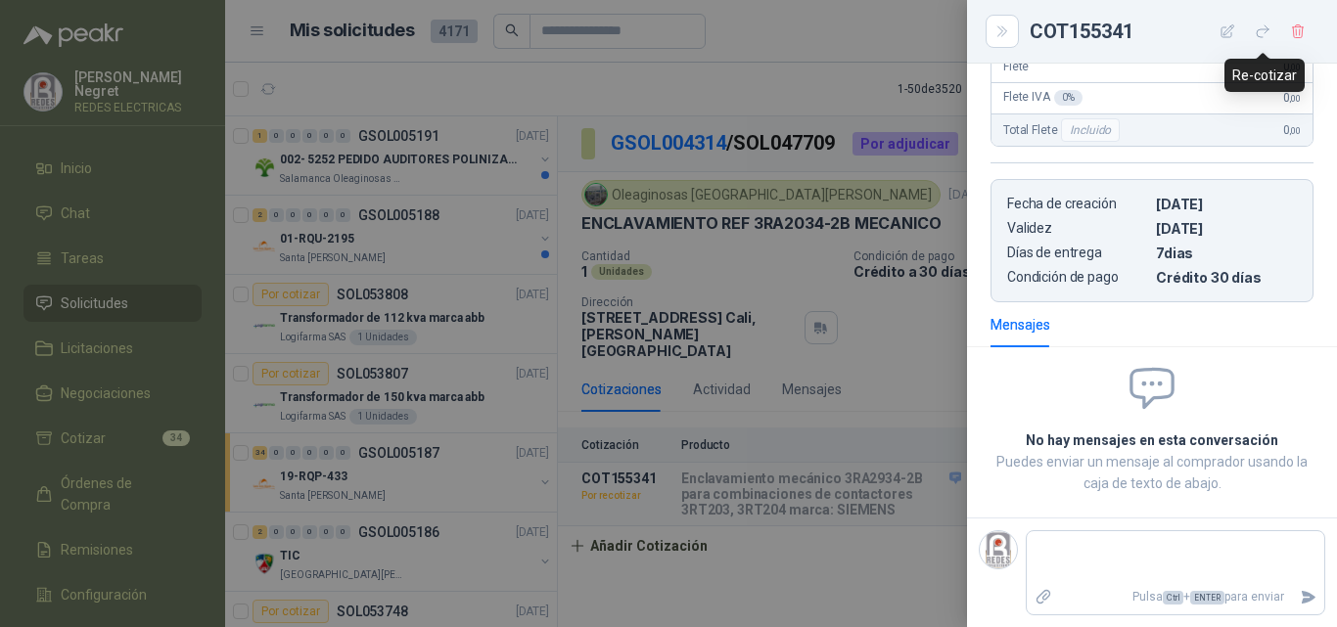
click at [1260, 35] on icon "button" at bounding box center [1263, 31] width 17 height 17
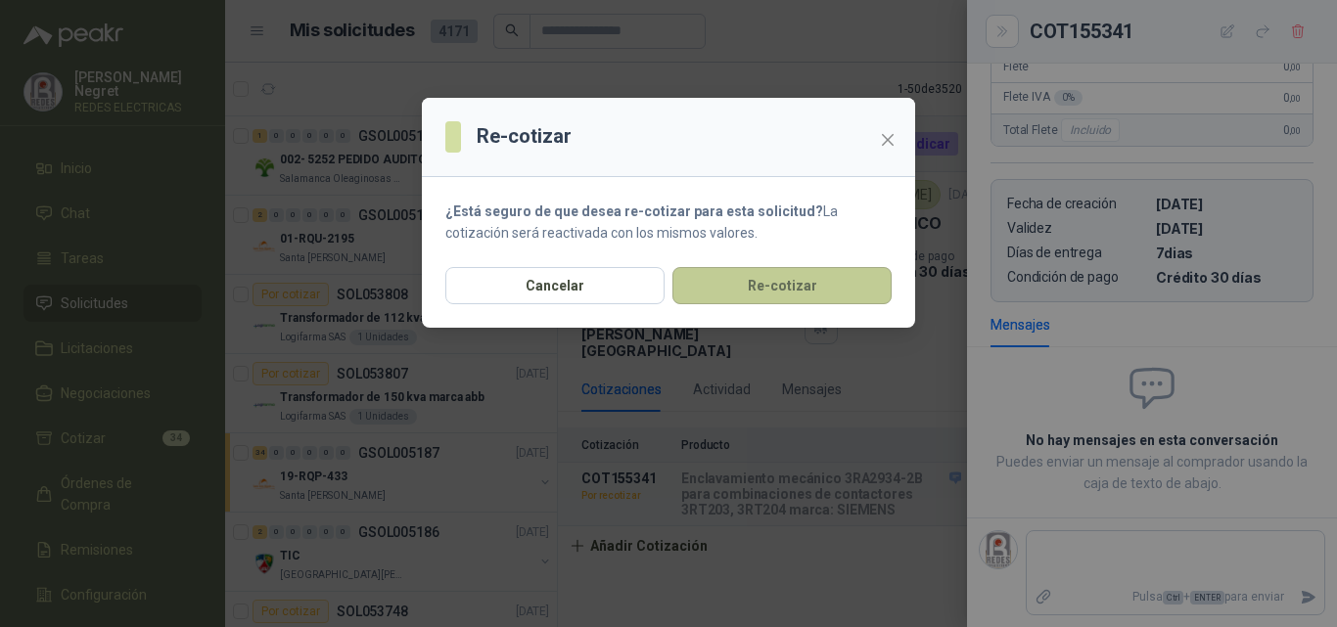
click at [836, 285] on button "Re-cotizar" at bounding box center [781, 285] width 219 height 37
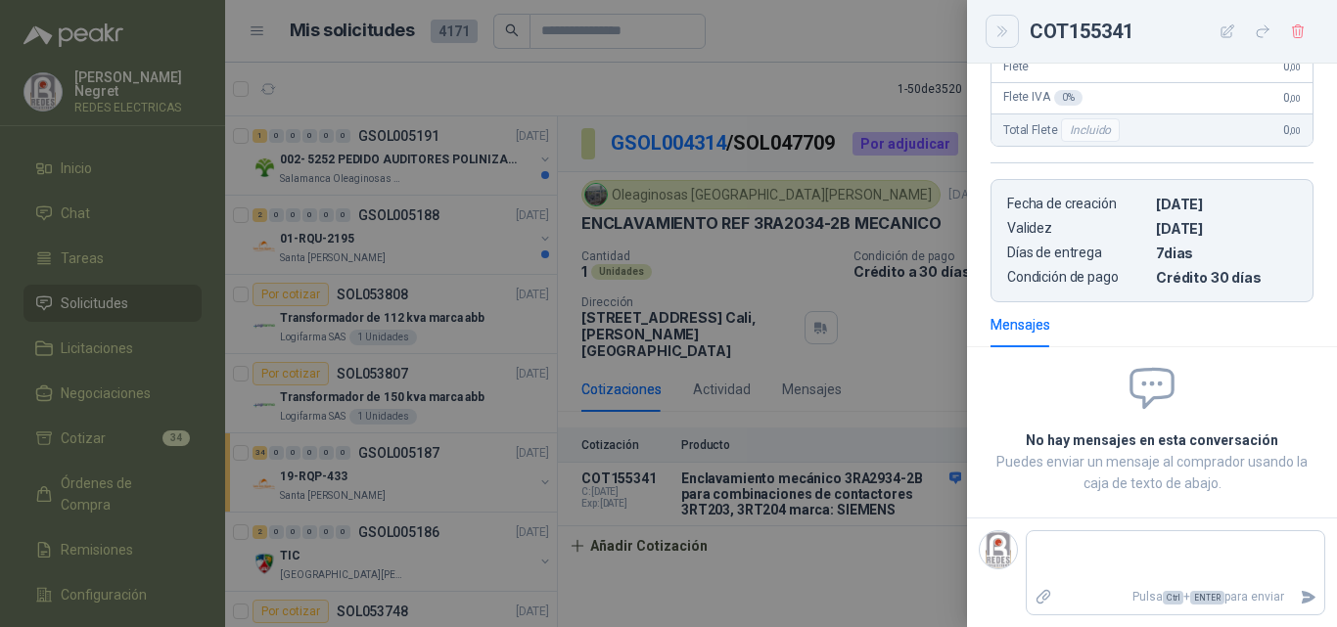
click at [1008, 37] on icon "Close" at bounding box center [1002, 31] width 17 height 17
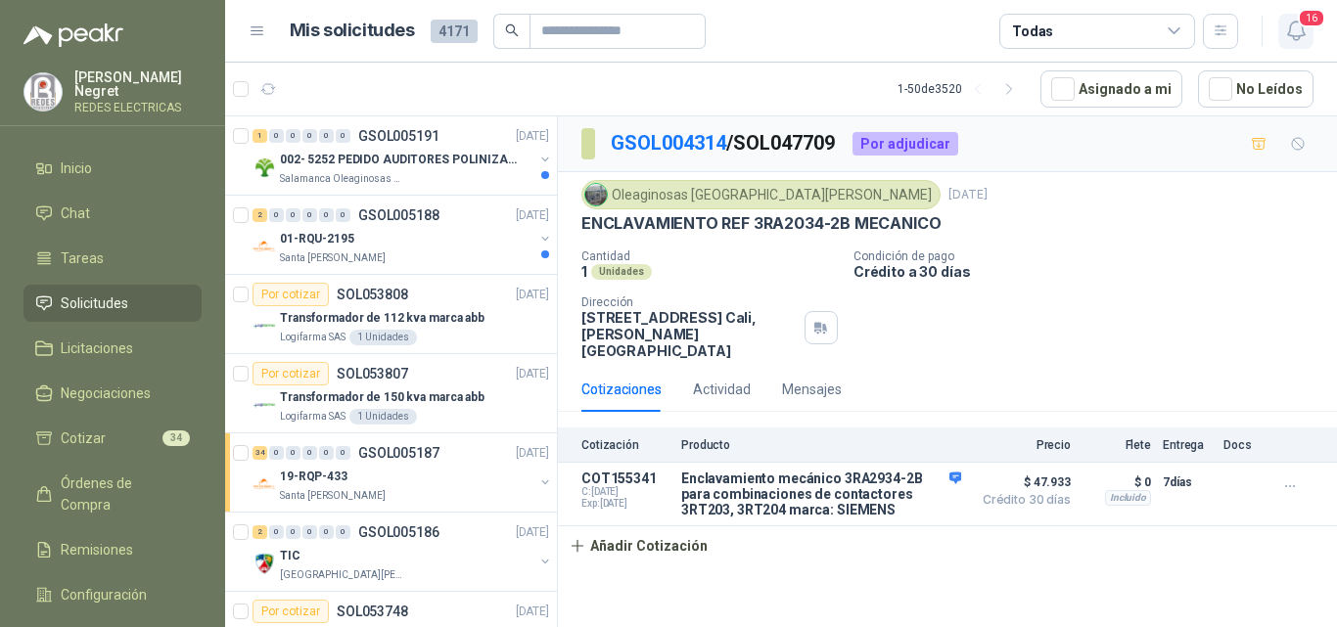
click at [1294, 28] on icon "button" at bounding box center [1296, 31] width 24 height 24
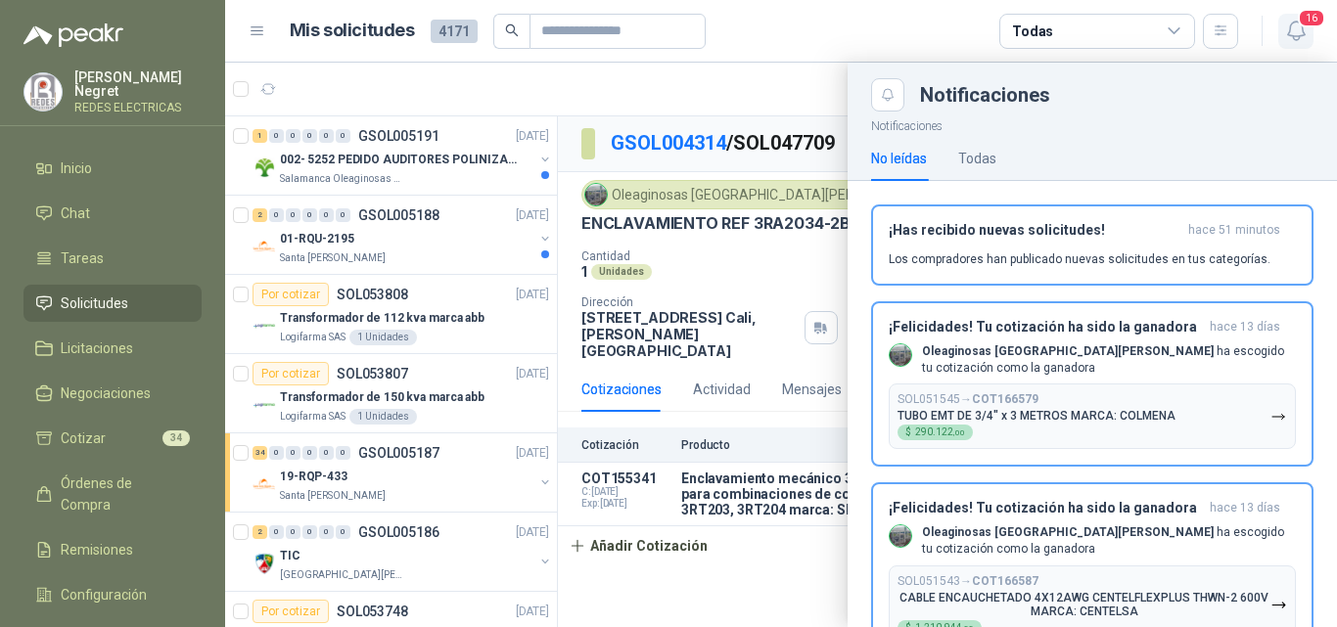
click at [1285, 36] on icon "button" at bounding box center [1296, 31] width 24 height 24
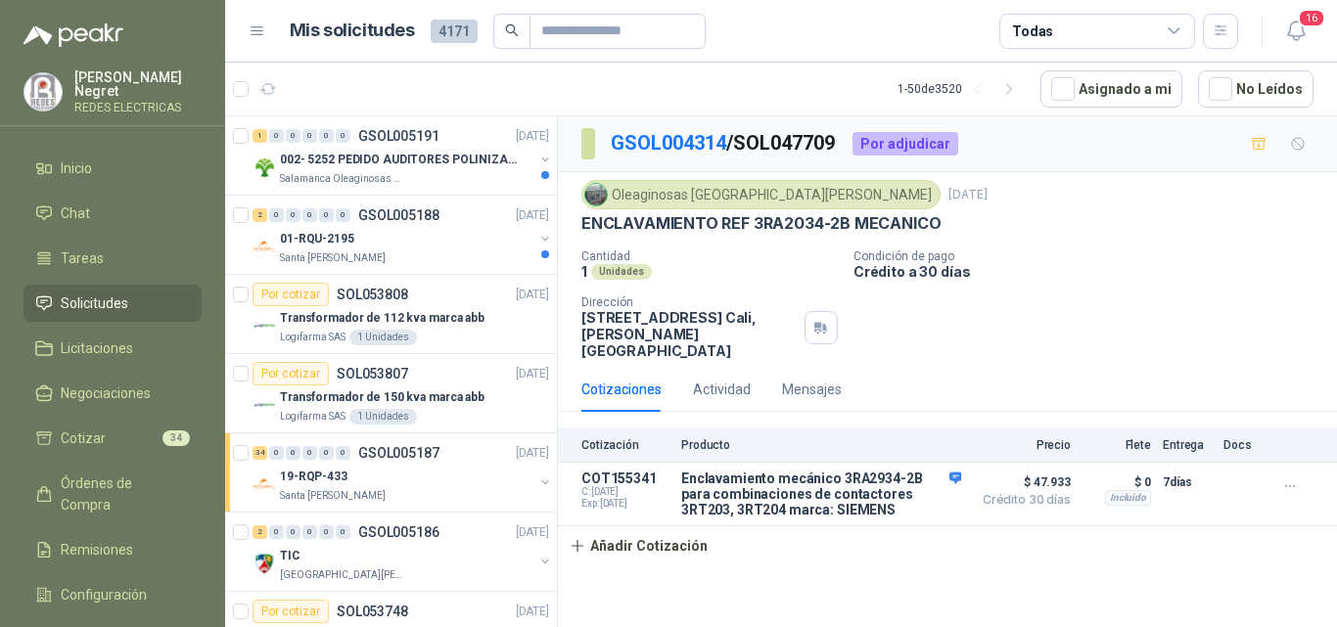
click at [123, 299] on span "Solicitudes" at bounding box center [95, 304] width 68 height 22
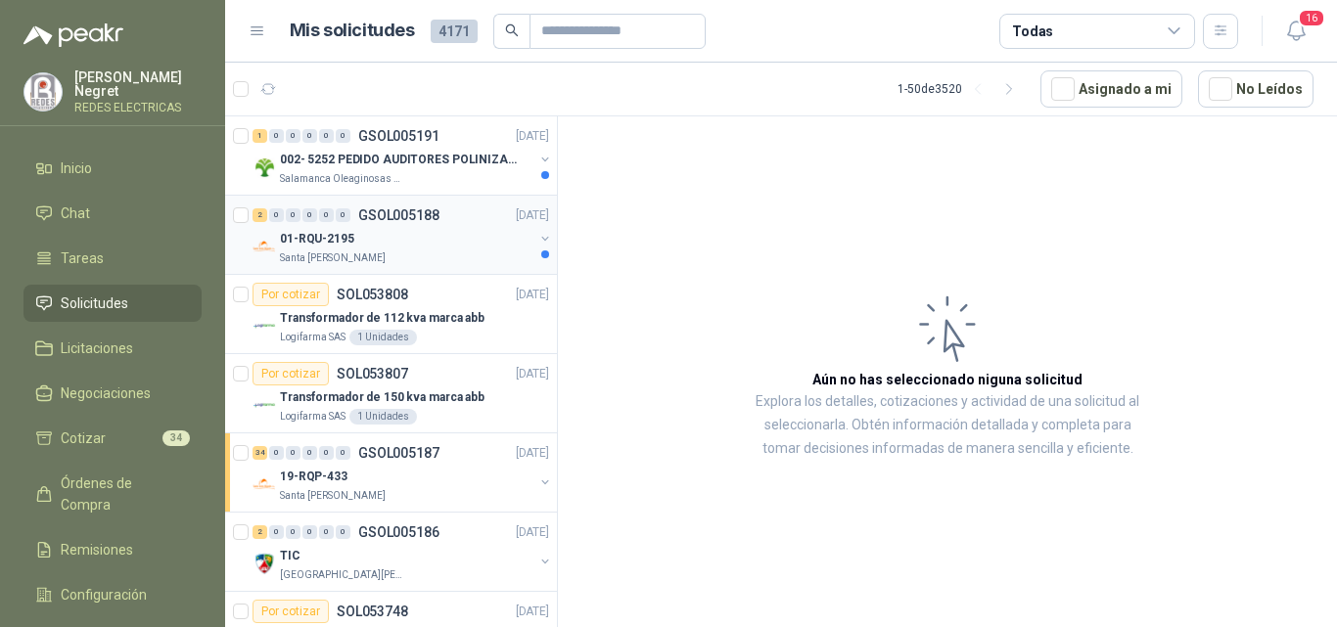
click at [451, 245] on div "01-RQU-2195" at bounding box center [406, 238] width 253 height 23
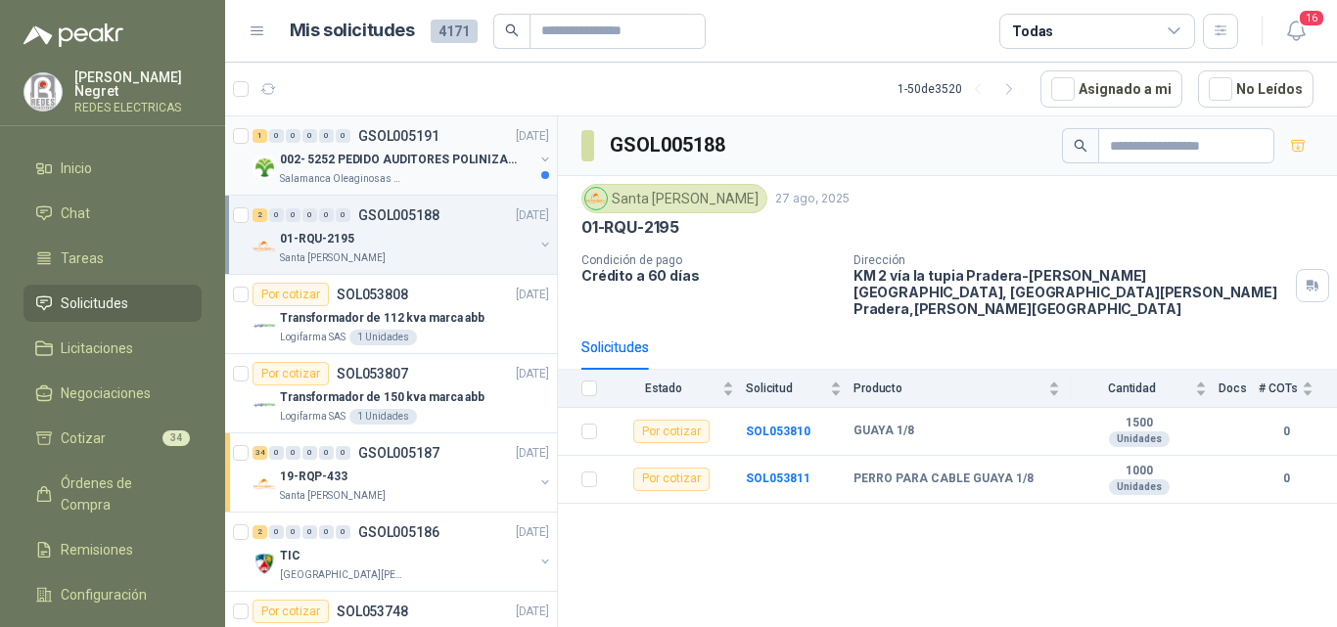
click at [450, 170] on div "002- 5252 PEDIDO AUDITORES POLINIZACIÓN" at bounding box center [406, 159] width 253 height 23
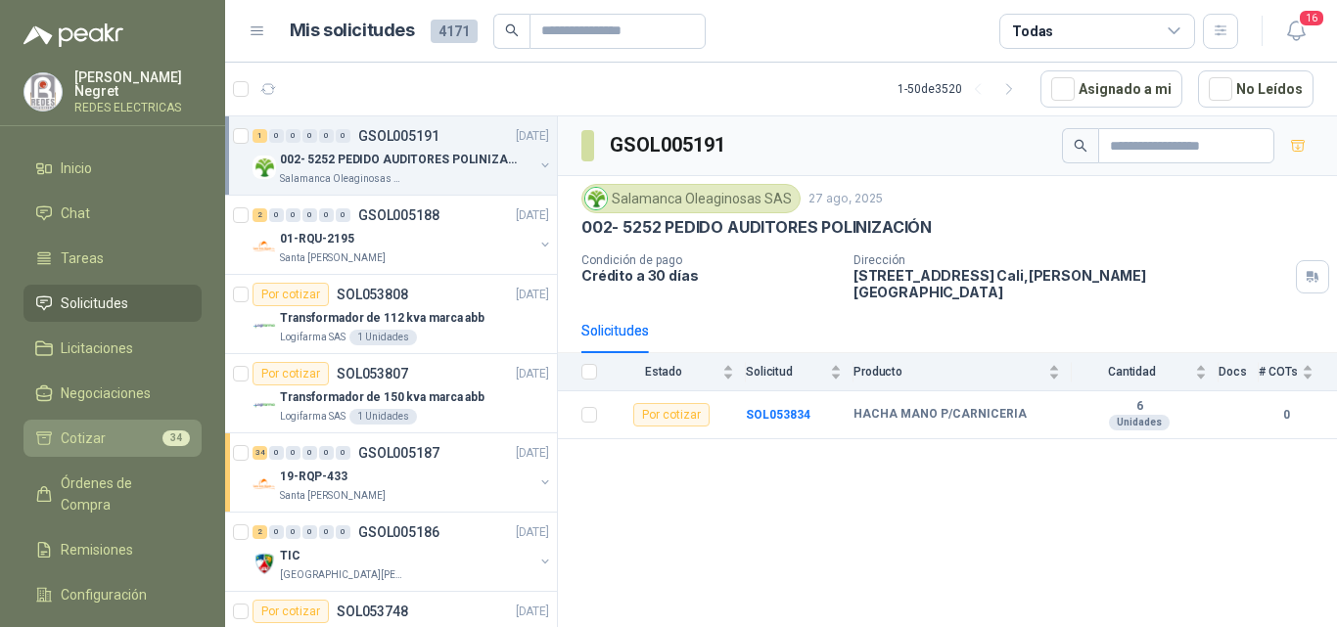
click at [161, 434] on li "Cotizar 34" at bounding box center [112, 439] width 155 height 22
